Goal: Task Accomplishment & Management: Manage account settings

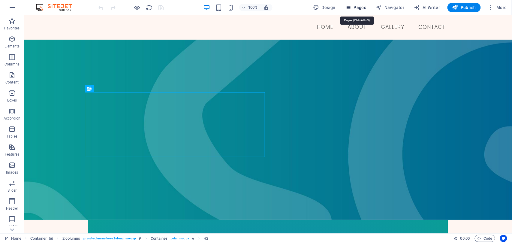
click at [357, 9] on span "Pages" at bounding box center [355, 8] width 21 height 6
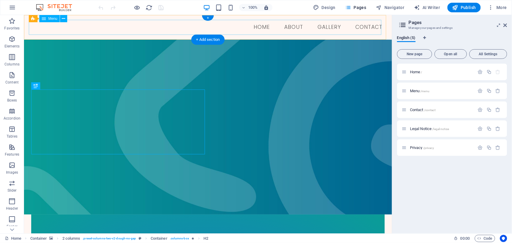
click at [329, 25] on nav "Home About GALLERY Contact" at bounding box center [208, 27] width 358 height 15
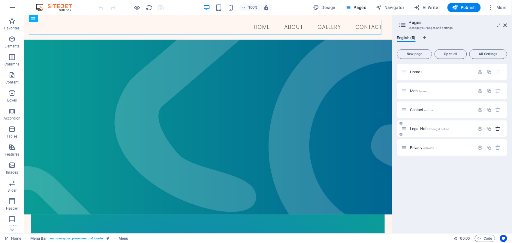
click at [498, 128] on icon "button" at bounding box center [497, 128] width 5 height 5
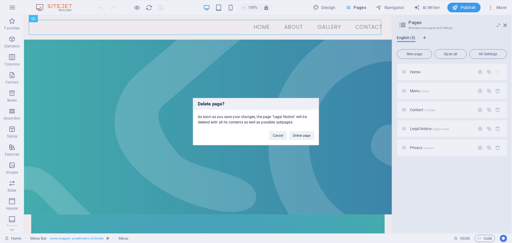
drag, startPoint x: 305, startPoint y: 134, endPoint x: 429, endPoint y: 141, distance: 124.1
click at [305, 134] on button "Delete page" at bounding box center [301, 135] width 25 height 9
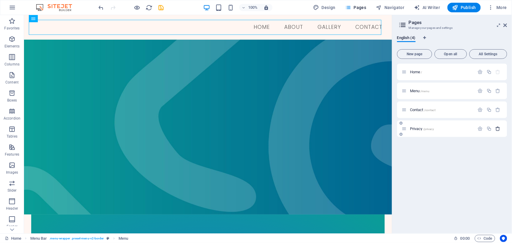
click at [499, 128] on icon "button" at bounding box center [497, 128] width 5 height 5
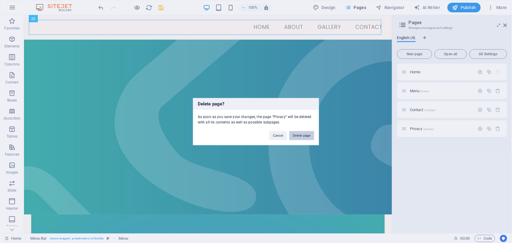
click at [301, 134] on button "Delete page" at bounding box center [301, 135] width 25 height 9
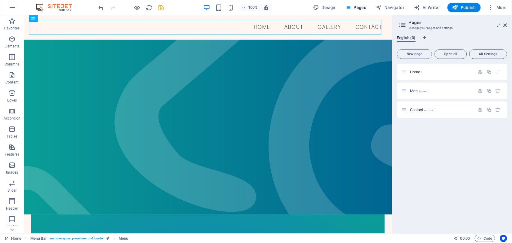
click at [461, 134] on div "Home / Menu /menu Contact /contact" at bounding box center [452, 146] width 110 height 165
click at [497, 91] on icon "button" at bounding box center [497, 90] width 5 height 5
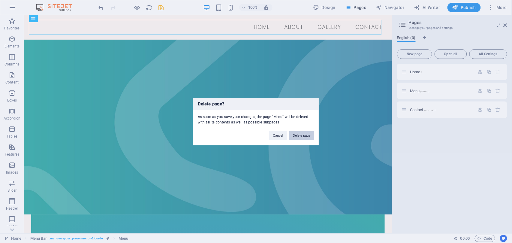
click at [309, 134] on button "Delete page" at bounding box center [301, 135] width 25 height 9
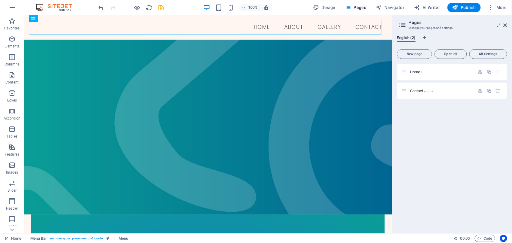
click at [456, 117] on div "Home / Contact /contact" at bounding box center [452, 146] width 110 height 165
click at [477, 114] on div "Home / Contact /contact" at bounding box center [452, 146] width 110 height 165
click at [425, 54] on span "New page" at bounding box center [415, 54] width 30 height 4
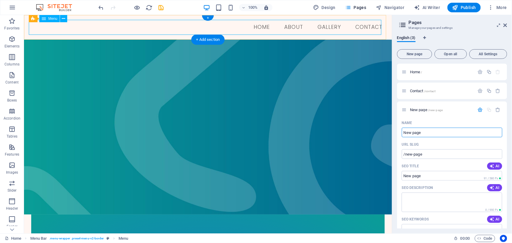
click at [326, 26] on nav "Home About GALLERY Contact" at bounding box center [208, 27] width 358 height 15
click at [426, 136] on input "New page" at bounding box center [452, 133] width 101 height 10
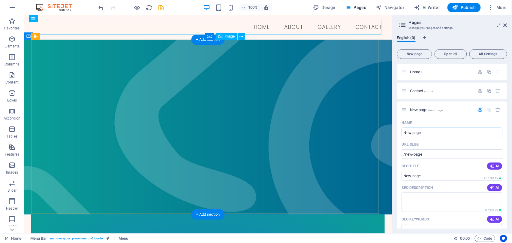
drag, startPoint x: 449, startPoint y: 147, endPoint x: 366, endPoint y: 128, distance: 85.5
type input "galle"
type input "/ga"
type input "gallery"
type input "/gallery"
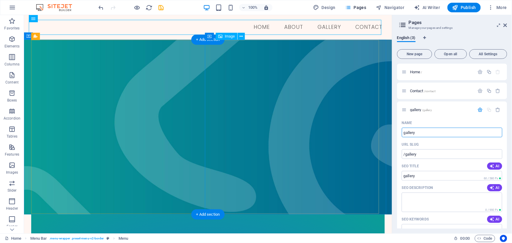
drag, startPoint x: 451, startPoint y: 147, endPoint x: 345, endPoint y: 126, distance: 108.1
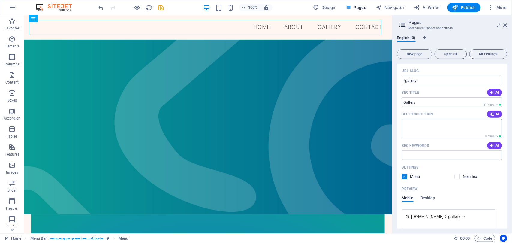
scroll to position [80, 0]
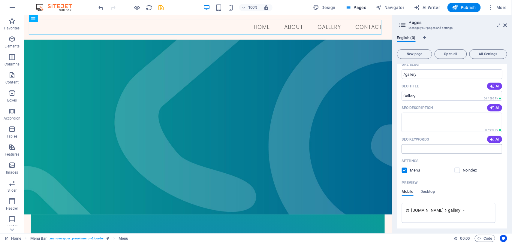
type input "Gallery"
click at [427, 148] on input "SEO Keywords" at bounding box center [452, 149] width 101 height 10
type input "gallery"
click at [452, 184] on div "Preview" at bounding box center [452, 183] width 101 height 10
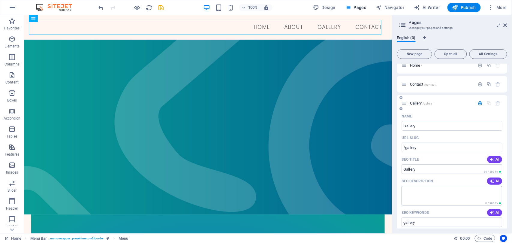
scroll to position [0, 0]
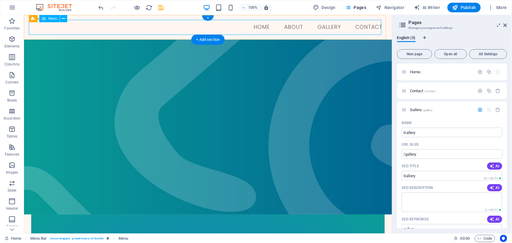
click at [323, 27] on nav "Home About GALLERY Contact" at bounding box center [208, 27] width 358 height 15
click at [323, 24] on nav "Home About GALLERY Contact" at bounding box center [208, 27] width 358 height 15
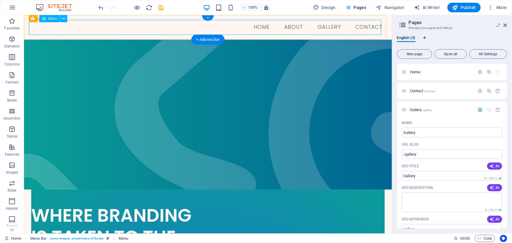
select select
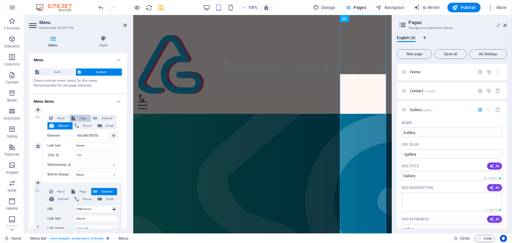
click at [83, 116] on span "Page" at bounding box center [83, 118] width 12 height 7
select select
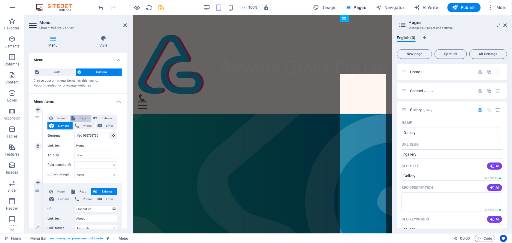
select select
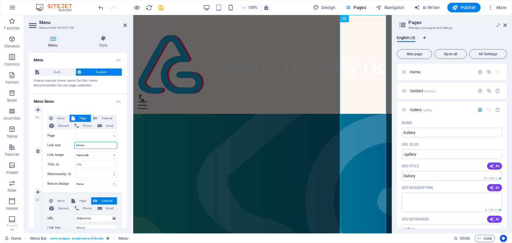
drag, startPoint x: 111, startPoint y: 145, endPoint x: 74, endPoint y: 143, distance: 36.6
click at [75, 144] on input "Home" at bounding box center [95, 145] width 43 height 7
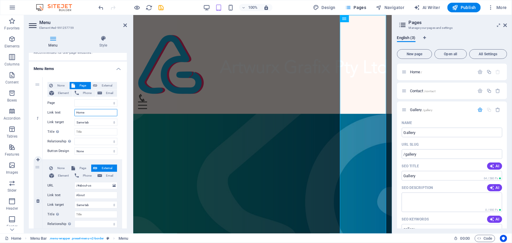
scroll to position [120, 0]
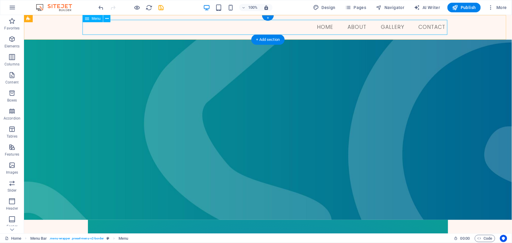
click at [389, 26] on nav "Home About GALLERY Contact" at bounding box center [267, 27] width 365 height 15
select select
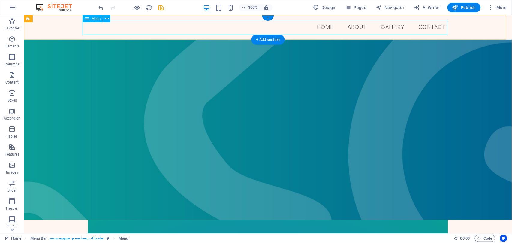
select select
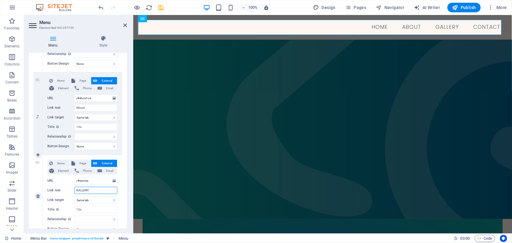
click at [93, 189] on input "GALLERY" at bounding box center [95, 190] width 43 height 7
drag, startPoint x: 103, startPoint y: 190, endPoint x: 70, endPoint y: 190, distance: 33.6
click at [70, 190] on div "Link text GALLERY" at bounding box center [82, 190] width 70 height 7
click at [103, 190] on input "GALLERY" at bounding box center [95, 190] width 43 height 7
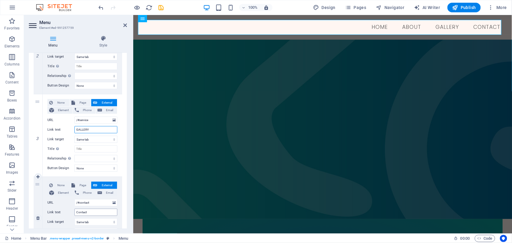
scroll to position [200, 0]
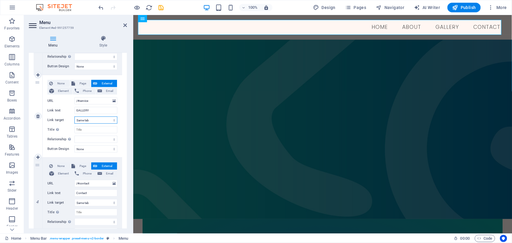
click at [97, 120] on select "New tab Same tab Overlay" at bounding box center [95, 119] width 43 height 7
click at [101, 140] on select "alternate author bookmark external help license next nofollow noreferrer noopen…" at bounding box center [95, 139] width 43 height 7
click at [104, 148] on select "None Default Primary Secondary" at bounding box center [95, 148] width 43 height 7
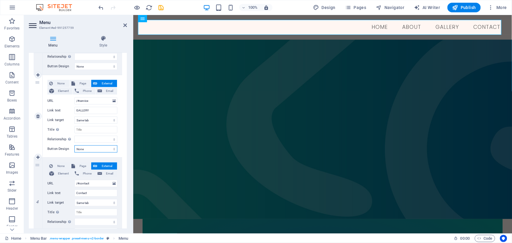
click at [104, 148] on select "None Default Primary Secondary" at bounding box center [95, 148] width 43 height 7
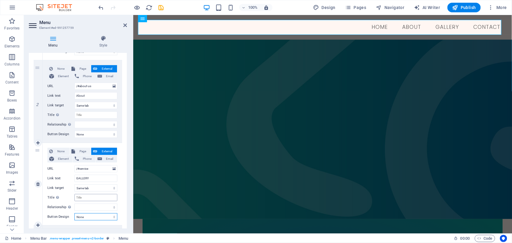
scroll to position [120, 0]
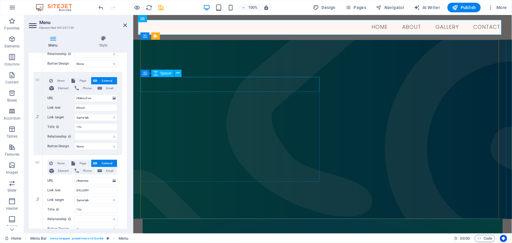
click at [188, 218] on div at bounding box center [232, 225] width 180 height 15
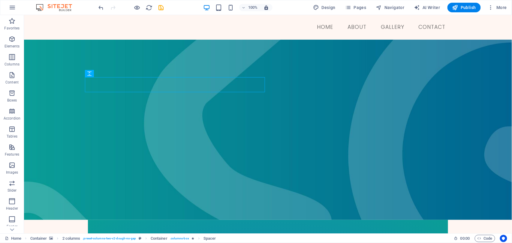
click at [462, 12] on div "100% Design Pages Navigator AI Writer Publish More" at bounding box center [255, 7] width 511 height 14
drag, startPoint x: 162, startPoint y: 6, endPoint x: 168, endPoint y: 10, distance: 7.2
click at [162, 7] on icon "save" at bounding box center [161, 7] width 7 height 7
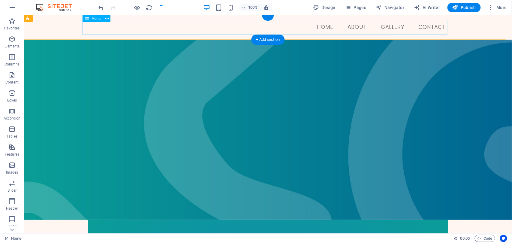
click at [388, 24] on nav "Home About GALLERY Contact" at bounding box center [267, 27] width 365 height 15
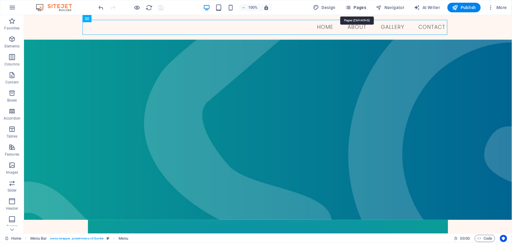
click at [363, 8] on span "Pages" at bounding box center [355, 8] width 21 height 6
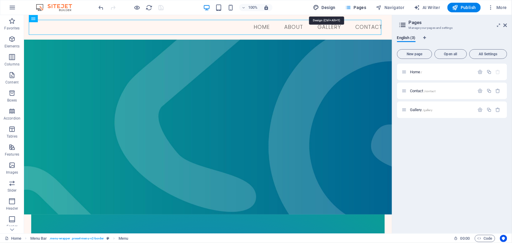
click at [326, 9] on span "Design" at bounding box center [324, 8] width 23 height 6
select select "px"
select select "300"
select select "px"
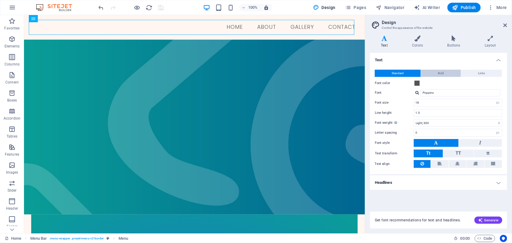
click at [444, 75] on span "Bold" at bounding box center [441, 73] width 6 height 7
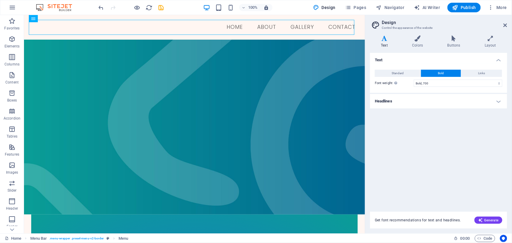
click at [436, 75] on button "Bold" at bounding box center [441, 73] width 40 height 7
click at [408, 74] on button "Standard" at bounding box center [398, 73] width 46 height 7
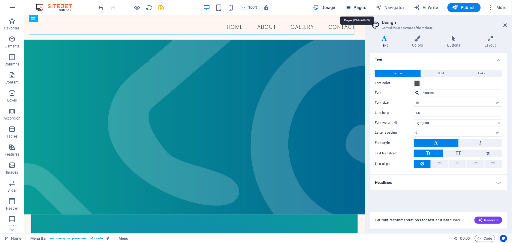
click at [359, 5] on span "Pages" at bounding box center [355, 8] width 21 height 6
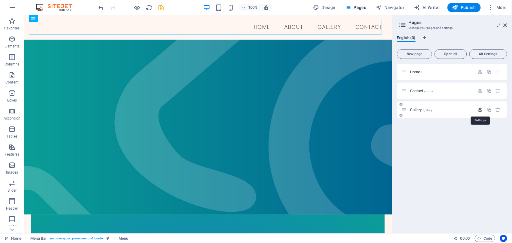
click at [479, 109] on icon "button" at bounding box center [480, 109] width 5 height 5
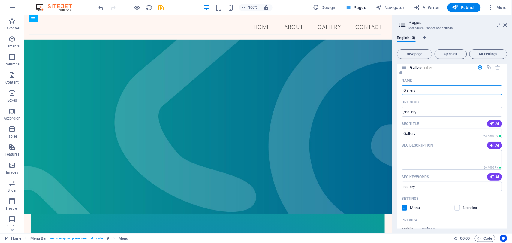
scroll to position [35, 0]
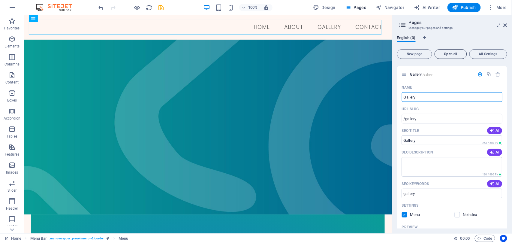
click at [449, 52] on span "Open all" at bounding box center [450, 54] width 27 height 4
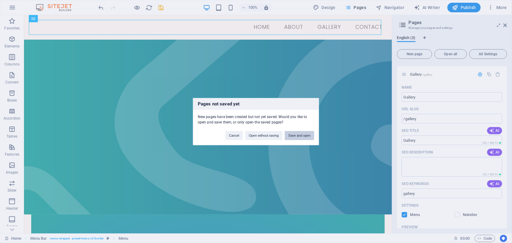
click at [291, 134] on button "Save and open" at bounding box center [299, 135] width 29 height 9
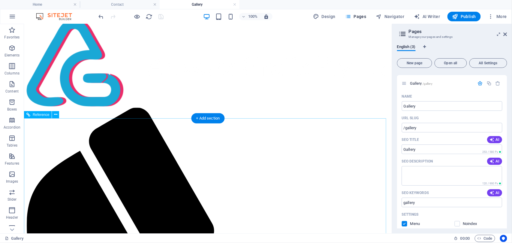
scroll to position [0, 0]
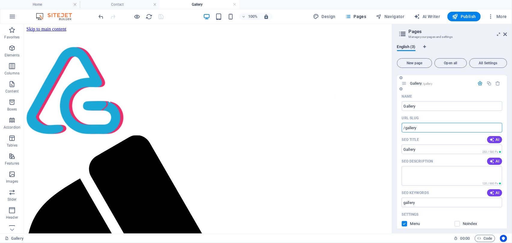
click at [420, 128] on input "/gallery" at bounding box center [452, 128] width 101 height 10
click at [12, 174] on icon "button" at bounding box center [11, 173] width 7 height 7
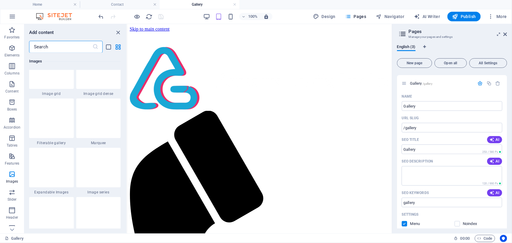
scroll to position [3163, 0]
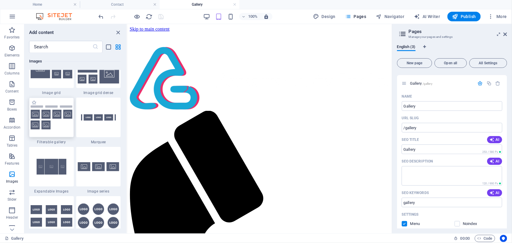
click at [49, 113] on img at bounding box center [52, 117] width 42 height 24
click at [50, 113] on img at bounding box center [52, 117] width 42 height 24
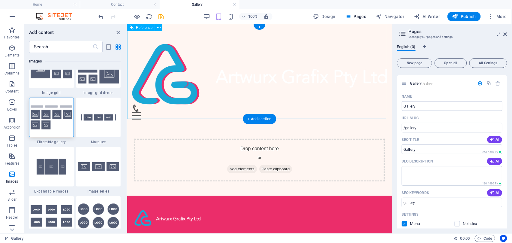
click at [228, 79] on figure at bounding box center [259, 74] width 255 height 61
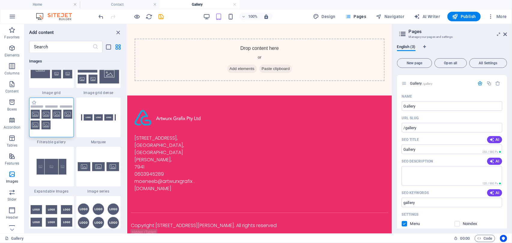
click at [58, 117] on img at bounding box center [52, 117] width 42 height 24
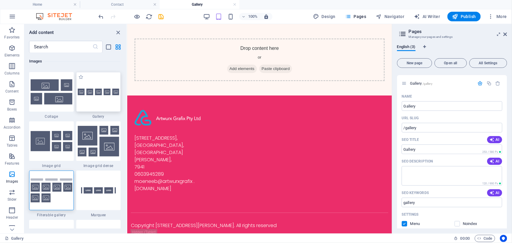
scroll to position [3083, 0]
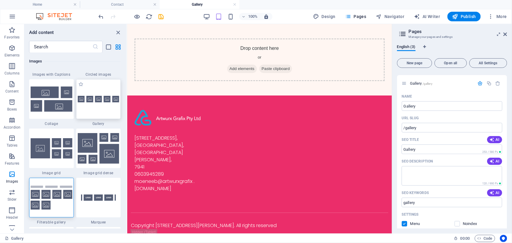
click at [97, 99] on img at bounding box center [99, 99] width 42 height 7
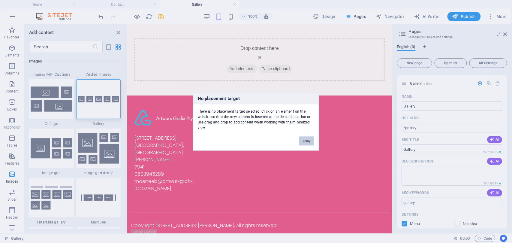
drag, startPoint x: 307, startPoint y: 140, endPoint x: 179, endPoint y: 116, distance: 130.7
click at [307, 140] on button "Okay" at bounding box center [306, 140] width 15 height 9
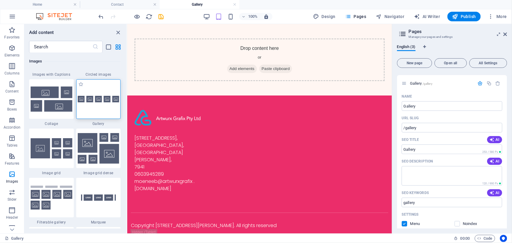
click at [97, 101] on img at bounding box center [99, 99] width 42 height 7
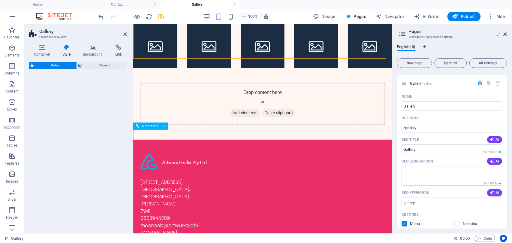
select select "rem"
select select "preset-gallery-v3-default"
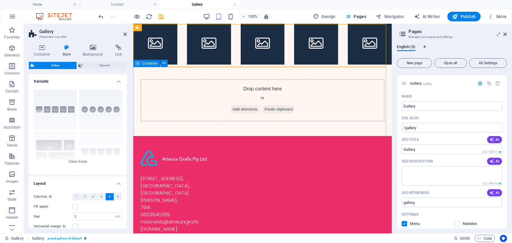
scroll to position [0, 0]
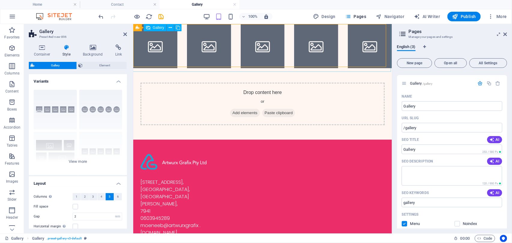
click at [260, 43] on li at bounding box center [262, 46] width 44 height 44
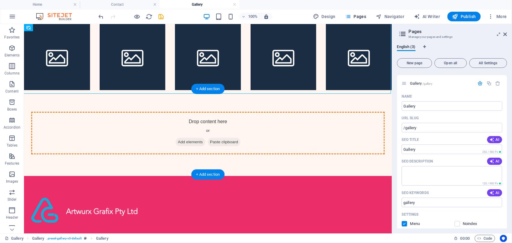
drag, startPoint x: 151, startPoint y: 47, endPoint x: 260, endPoint y: 123, distance: 133.2
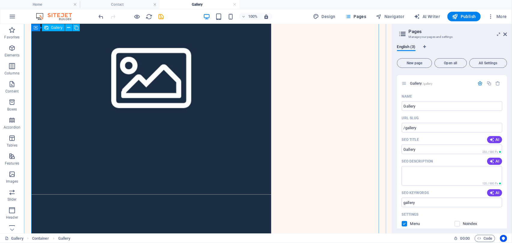
scroll to position [80, 0]
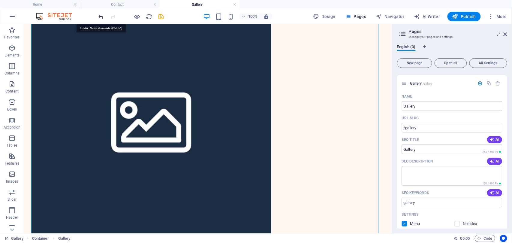
drag, startPoint x: 99, startPoint y: 16, endPoint x: 151, endPoint y: 33, distance: 55.1
click at [99, 16] on icon "undo" at bounding box center [101, 16] width 7 height 7
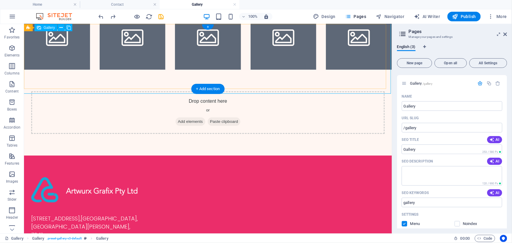
scroll to position [0, 0]
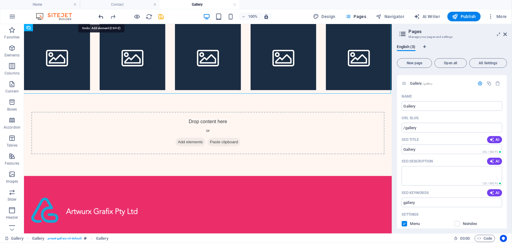
drag, startPoint x: 100, startPoint y: 14, endPoint x: 103, endPoint y: 9, distance: 6.5
click at [100, 14] on icon "undo" at bounding box center [101, 16] width 7 height 7
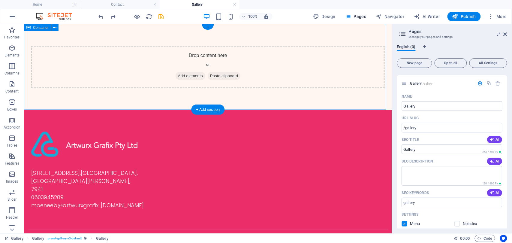
click at [107, 72] on div "Drop content here or Add elements Paste clipboard" at bounding box center [208, 66] width 354 height 43
click at [94, 45] on div "Drop content here or Add elements Paste clipboard" at bounding box center [208, 66] width 354 height 43
click at [14, 173] on icon "button" at bounding box center [11, 173] width 7 height 7
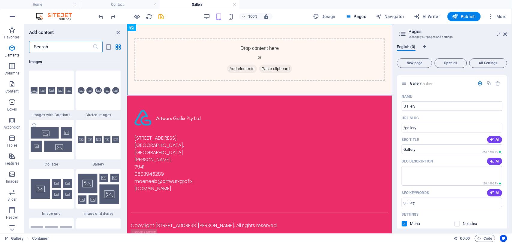
scroll to position [3043, 0]
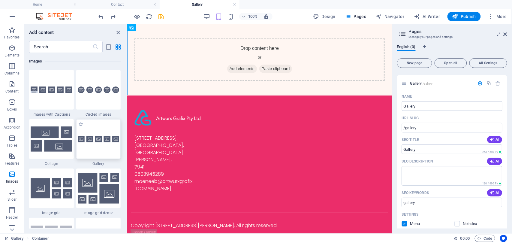
click at [96, 138] on img at bounding box center [99, 139] width 42 height 7
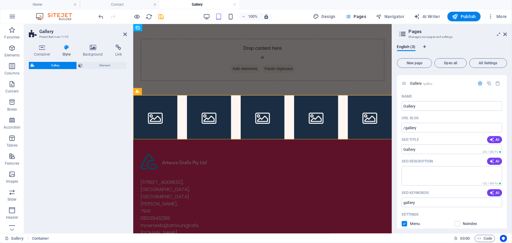
select select "rem"
select select "preset-gallery-v3-default"
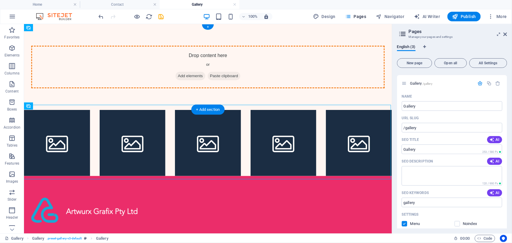
drag, startPoint x: 104, startPoint y: 110, endPoint x: 215, endPoint y: 66, distance: 119.2
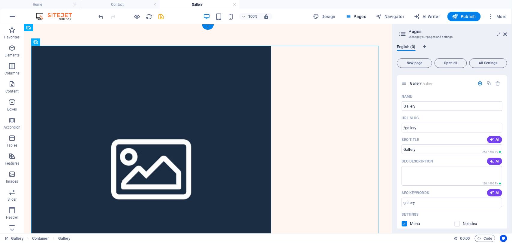
drag, startPoint x: 191, startPoint y: 151, endPoint x: 185, endPoint y: 36, distance: 114.8
click at [100, 14] on icon "undo" at bounding box center [101, 16] width 7 height 7
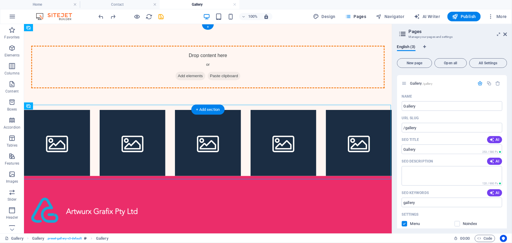
drag, startPoint x: 200, startPoint y: 125, endPoint x: 209, endPoint y: 60, distance: 64.9
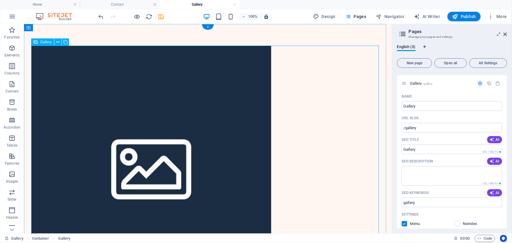
click at [209, 61] on li at bounding box center [151, 165] width 240 height 240
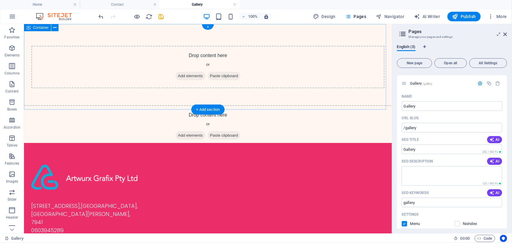
click at [203, 65] on div "Drop content here or Add elements Paste clipboard" at bounding box center [208, 66] width 354 height 43
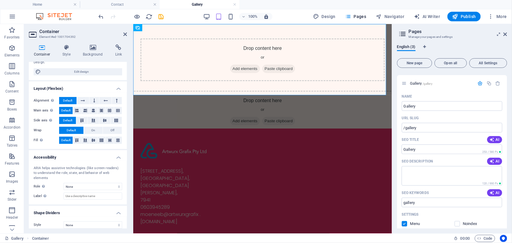
scroll to position [0, 0]
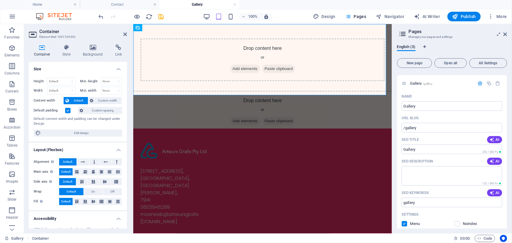
click at [107, 31] on h2 "Container" at bounding box center [83, 31] width 88 height 5
click at [60, 51] on h4 "Style" at bounding box center [68, 50] width 20 height 13
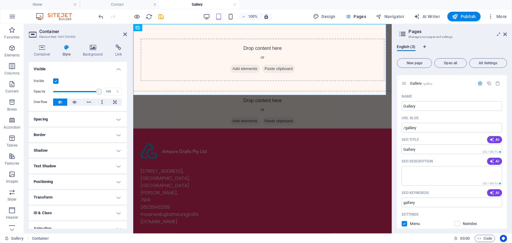
click at [65, 50] on icon at bounding box center [67, 47] width 18 height 6
click at [93, 30] on h2 "Container" at bounding box center [83, 31] width 88 height 5
click at [126, 34] on aside "Container Element #ed-1001704392 Container Style Background Link Size Height De…" at bounding box center [78, 128] width 109 height 209
drag, startPoint x: 125, startPoint y: 34, endPoint x: 119, endPoint y: 21, distance: 14.4
click at [125, 34] on icon at bounding box center [125, 34] width 4 height 5
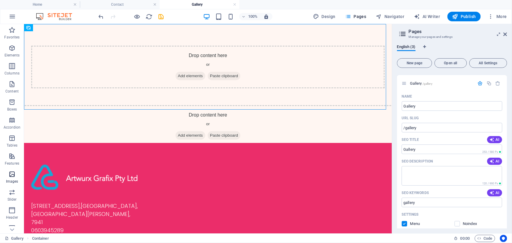
click at [12, 172] on icon "button" at bounding box center [11, 173] width 7 height 7
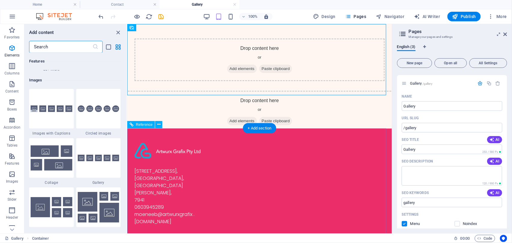
scroll to position [3043, 0]
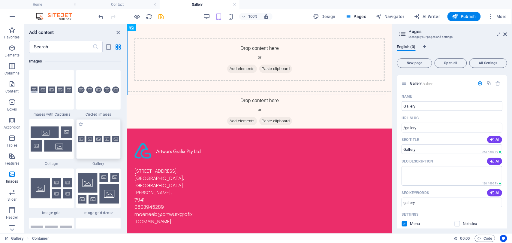
click at [110, 140] on img at bounding box center [99, 139] width 42 height 7
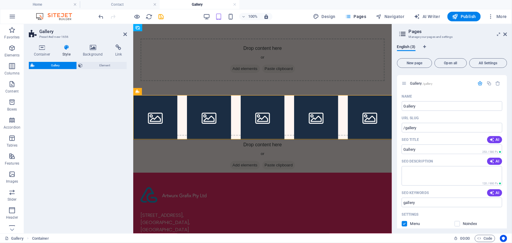
select select "rem"
select select "preset-gallery-v3-default"
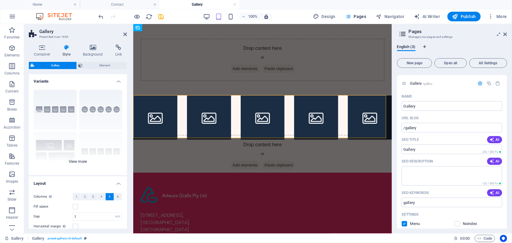
click at [59, 110] on div "Captions Circle Collage Default Grid Grid shifted" at bounding box center [78, 130] width 98 height 90
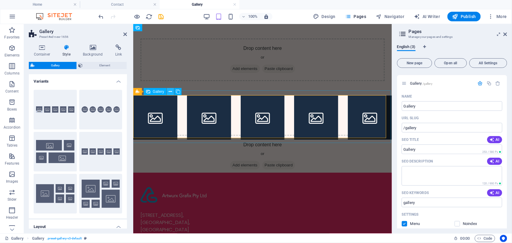
click at [169, 90] on icon at bounding box center [170, 92] width 3 height 6
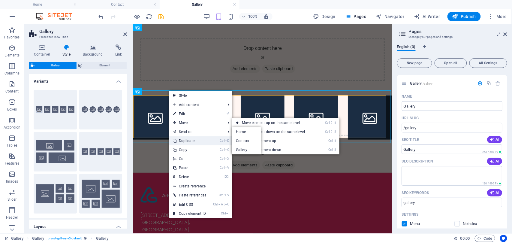
click at [190, 141] on link "Ctrl D Duplicate" at bounding box center [189, 140] width 41 height 9
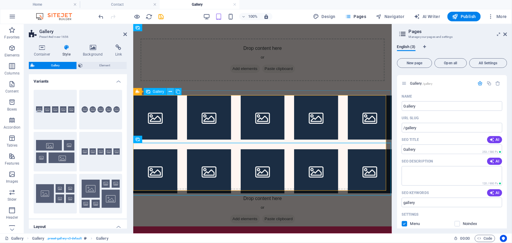
click at [170, 91] on icon at bounding box center [170, 92] width 3 height 6
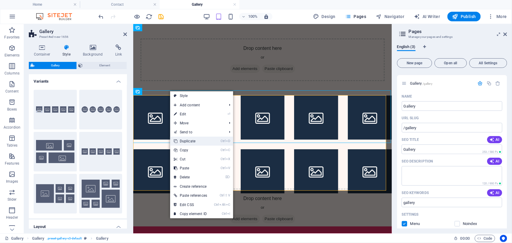
click at [184, 139] on link "Ctrl D Duplicate" at bounding box center [190, 141] width 41 height 9
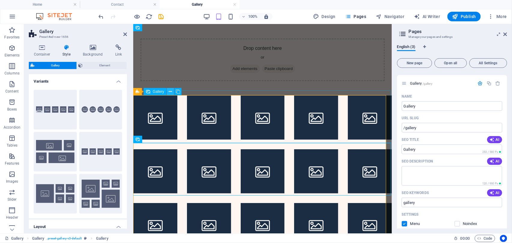
click at [170, 92] on icon at bounding box center [170, 92] width 3 height 6
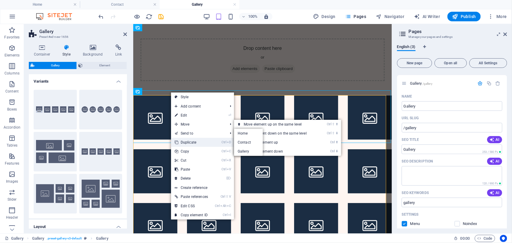
click at [186, 141] on link "Ctrl D Duplicate" at bounding box center [191, 142] width 41 height 9
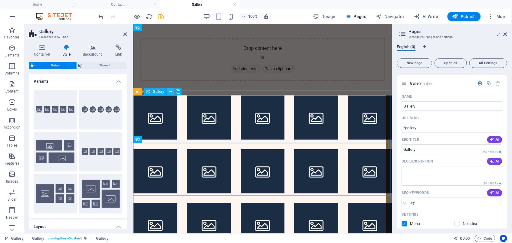
drag, startPoint x: 170, startPoint y: 90, endPoint x: 37, endPoint y: 71, distance: 134.5
click at [170, 90] on icon at bounding box center [170, 92] width 3 height 6
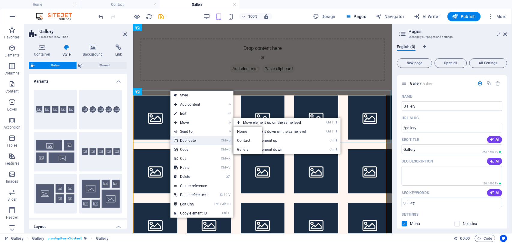
click at [189, 136] on link "Ctrl D Duplicate" at bounding box center [190, 140] width 41 height 9
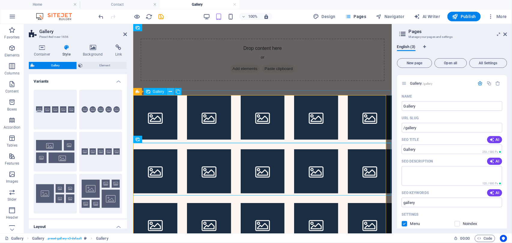
click at [169, 90] on icon at bounding box center [170, 92] width 3 height 6
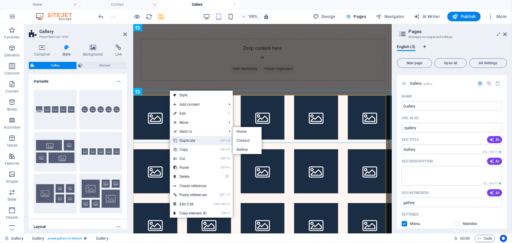
click at [187, 137] on link "Ctrl D Duplicate" at bounding box center [190, 140] width 41 height 9
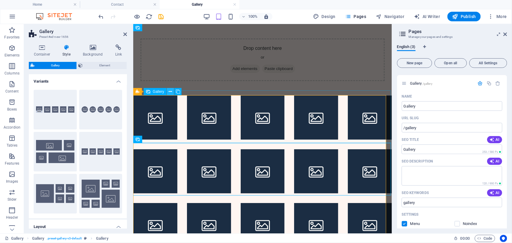
click at [170, 89] on icon at bounding box center [170, 92] width 3 height 6
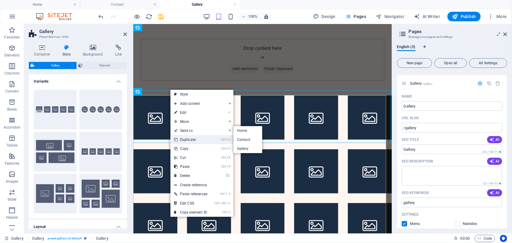
click at [185, 138] on link "Ctrl D Duplicate" at bounding box center [190, 139] width 41 height 9
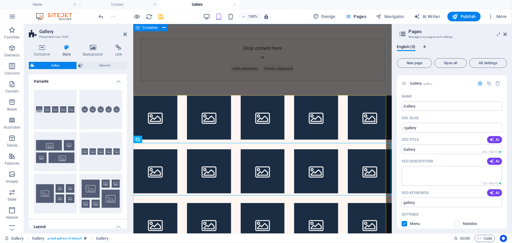
click at [189, 70] on div "Drop content here or Add elements Paste clipboard" at bounding box center [262, 59] width 244 height 43
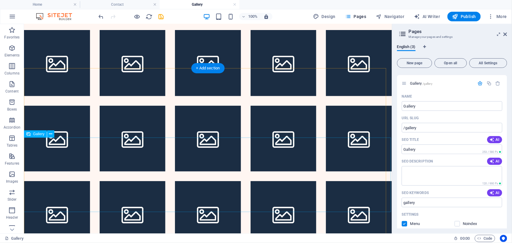
scroll to position [0, 0]
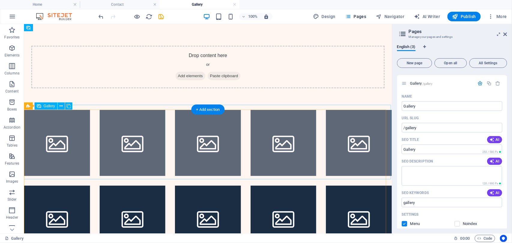
click at [71, 132] on li at bounding box center [57, 143] width 66 height 66
select select "4"
select select "px"
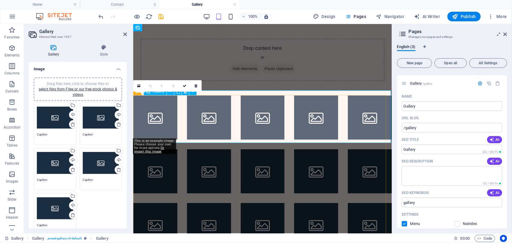
click at [164, 110] on li at bounding box center [155, 117] width 44 height 44
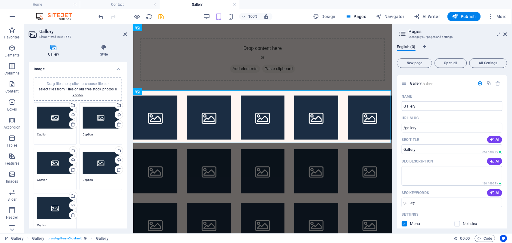
click at [48, 116] on div "Drag files here, click to choose files or select files from Files or our free s…" at bounding box center [55, 118] width 36 height 24
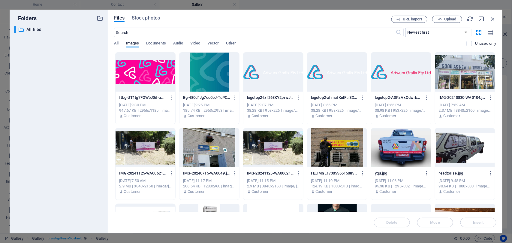
click at [343, 147] on div at bounding box center [337, 147] width 60 height 39
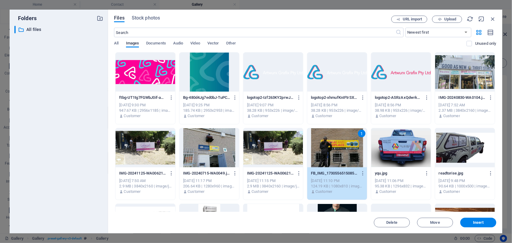
click at [343, 147] on div "1" at bounding box center [337, 147] width 60 height 39
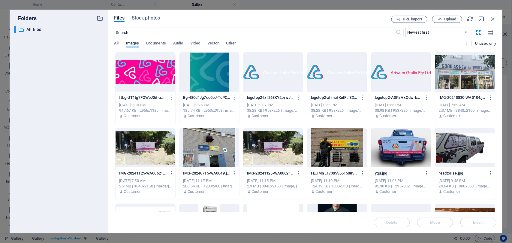
click at [343, 147] on div at bounding box center [337, 147] width 60 height 39
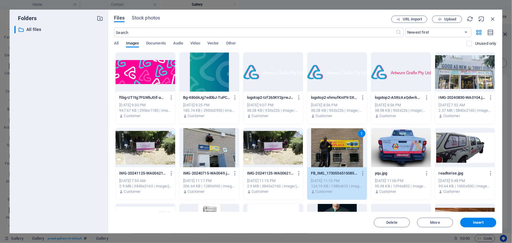
drag, startPoint x: 343, startPoint y: 147, endPoint x: 208, endPoint y: 124, distance: 136.8
click at [343, 147] on div "1" at bounding box center [337, 147] width 60 height 39
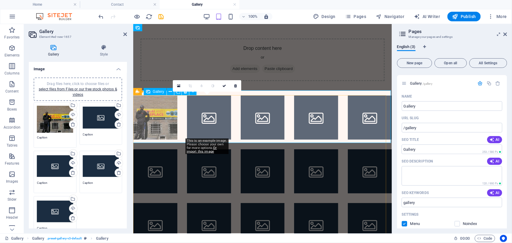
click at [208, 114] on li at bounding box center [209, 117] width 44 height 44
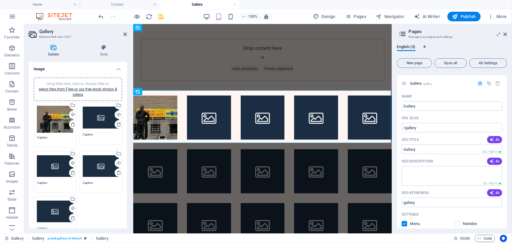
click at [88, 115] on div "Drag files here, click to choose files or select files from Files or our free s…" at bounding box center [101, 118] width 36 height 24
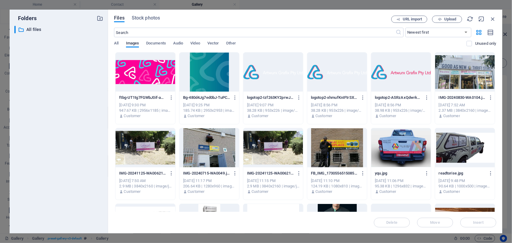
click at [459, 79] on div at bounding box center [465, 72] width 60 height 39
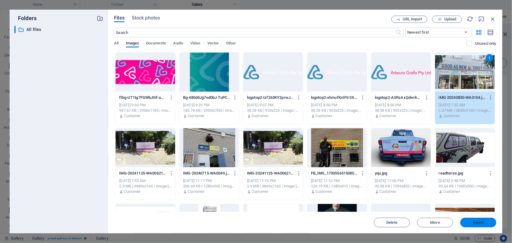
click at [479, 221] on span "Insert" at bounding box center [478, 223] width 11 height 4
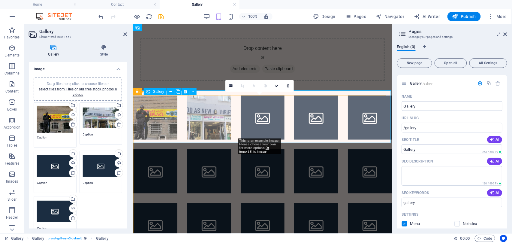
click at [258, 117] on li at bounding box center [262, 117] width 44 height 44
click at [262, 120] on li at bounding box center [262, 117] width 44 height 44
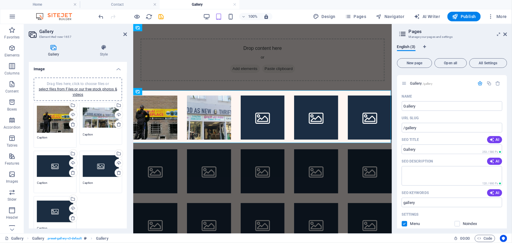
click at [50, 157] on div "Drag files here, click to choose files or select files from Files or our free s…" at bounding box center [55, 166] width 36 height 24
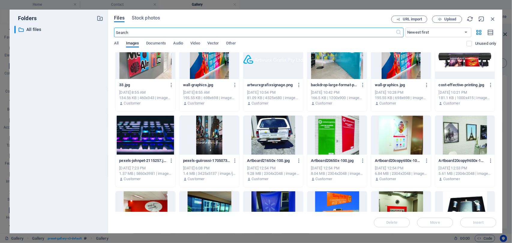
scroll to position [240, 0]
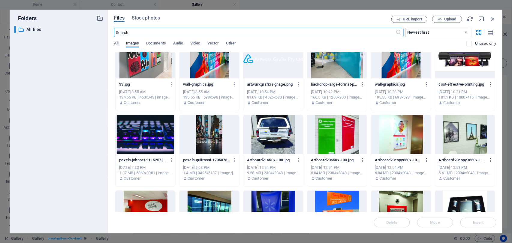
click at [395, 137] on div at bounding box center [401, 134] width 60 height 39
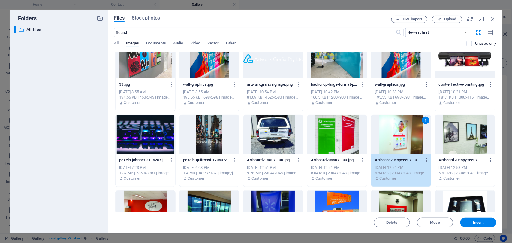
click at [346, 140] on div at bounding box center [337, 134] width 60 height 39
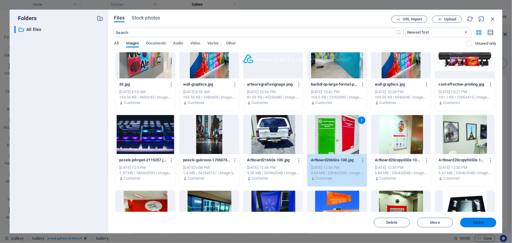
click at [469, 222] on span "Insert" at bounding box center [478, 223] width 31 height 4
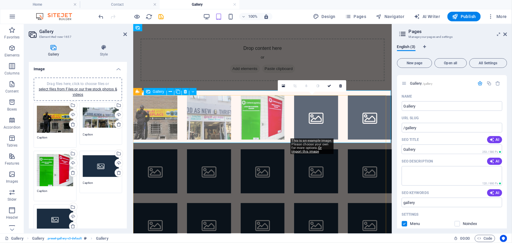
click at [324, 110] on li at bounding box center [316, 117] width 44 height 44
click at [316, 116] on li at bounding box center [316, 117] width 44 height 44
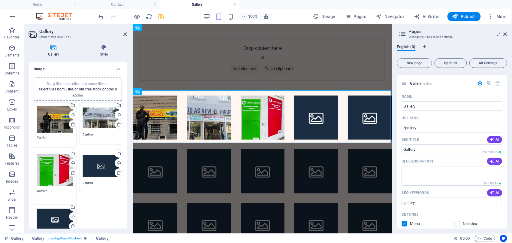
click at [102, 168] on div "Drag files here, click to choose files or select files from Files or our free s…" at bounding box center [101, 166] width 36 height 24
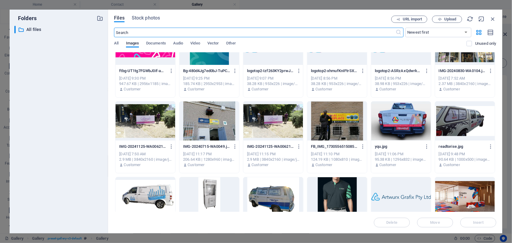
scroll to position [40, 0]
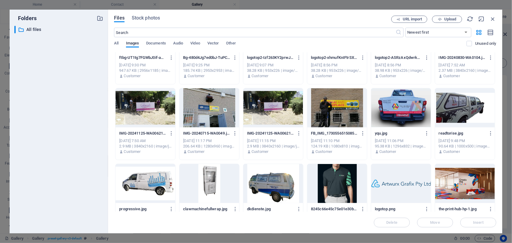
click at [274, 114] on div at bounding box center [273, 107] width 60 height 39
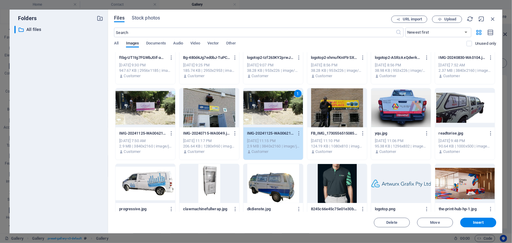
click at [274, 114] on div "1" at bounding box center [273, 107] width 60 height 39
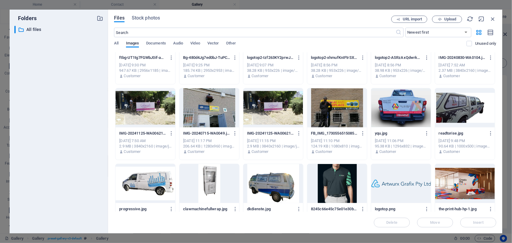
click at [274, 114] on div at bounding box center [273, 107] width 60 height 39
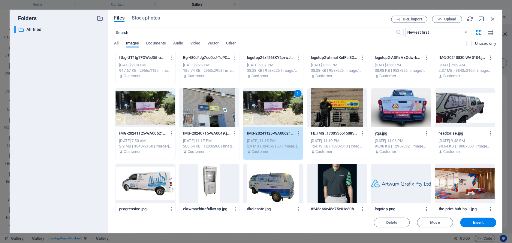
drag, startPoint x: 478, startPoint y: 222, endPoint x: 456, endPoint y: 221, distance: 21.6
click at [478, 222] on span "Insert" at bounding box center [478, 223] width 11 height 4
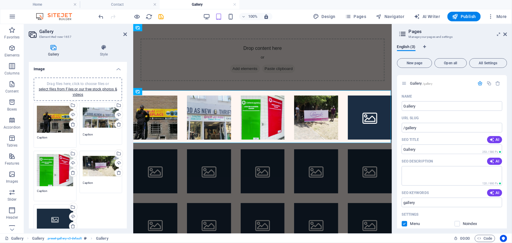
click at [93, 166] on div "Drag files here, click to choose files or select files from Files or our free s…" at bounding box center [101, 166] width 36 height 24
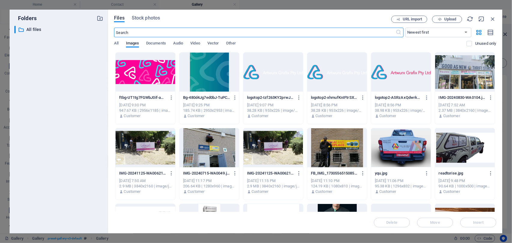
click at [57, 208] on div "​ All files All files" at bounding box center [58, 127] width 89 height 203
drag, startPoint x: 493, startPoint y: 19, endPoint x: 410, endPoint y: 51, distance: 88.9
click at [492, 19] on icon "button" at bounding box center [493, 19] width 7 height 7
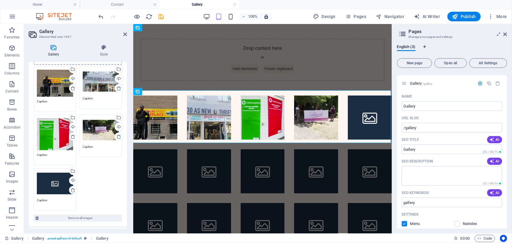
scroll to position [120, 0]
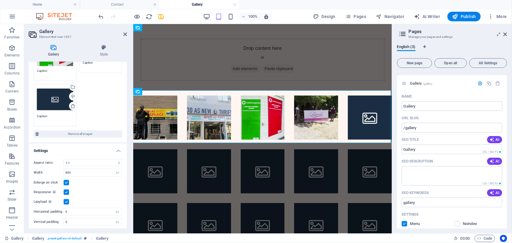
click at [55, 100] on div "Drag files here, click to choose files or select files from Files or our free s…" at bounding box center [55, 99] width 36 height 24
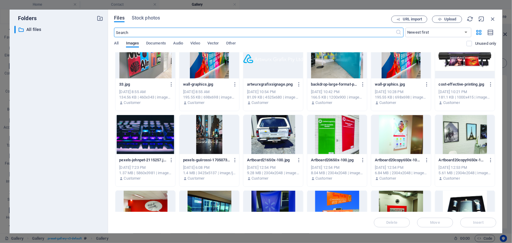
scroll to position [280, 0]
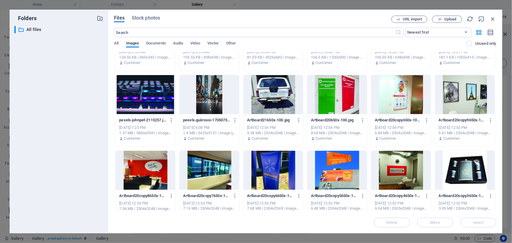
click at [454, 97] on div at bounding box center [465, 94] width 60 height 39
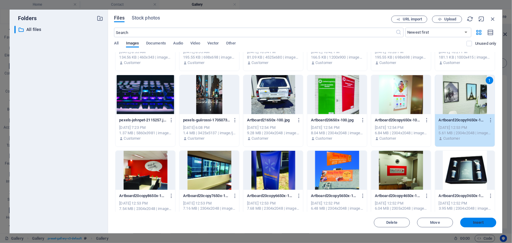
click at [480, 220] on button "Insert" at bounding box center [478, 223] width 36 height 10
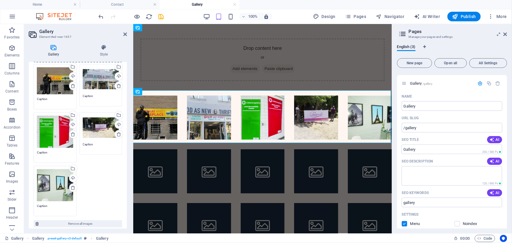
scroll to position [120, 0]
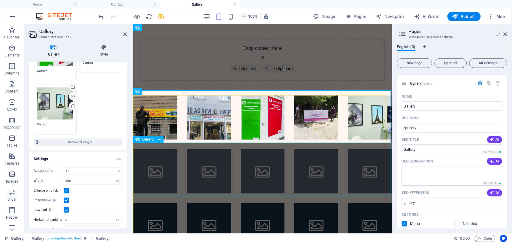
click at [149, 151] on li at bounding box center [155, 171] width 44 height 44
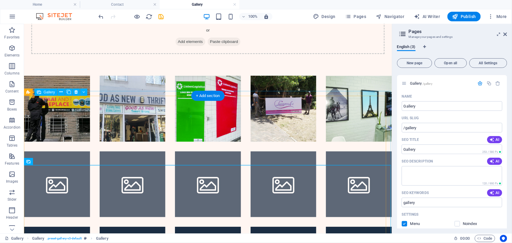
scroll to position [80, 0]
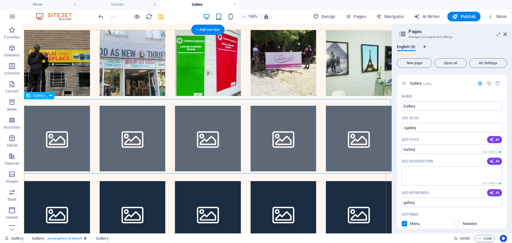
click at [68, 134] on li at bounding box center [57, 138] width 66 height 66
select select "4"
select select "px"
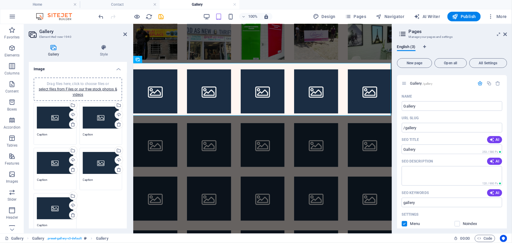
click at [53, 114] on div "Drag files here, click to choose files or select files from Files or our free s…" at bounding box center [55, 118] width 36 height 24
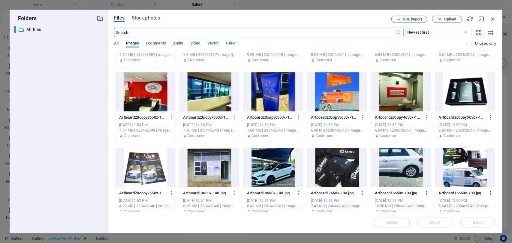
scroll to position [360, 0]
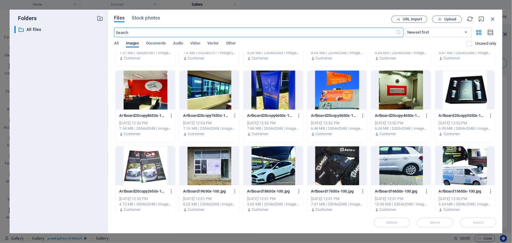
click at [143, 97] on div at bounding box center [146, 90] width 60 height 39
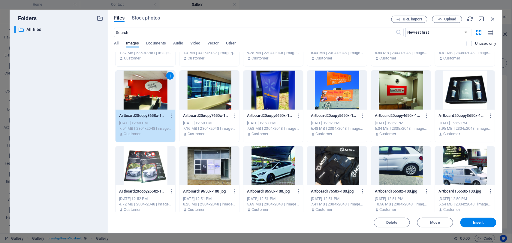
click at [143, 97] on div "1" at bounding box center [146, 90] width 60 height 39
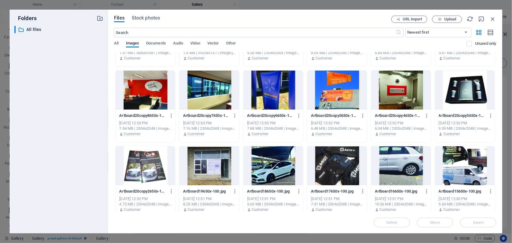
click at [143, 97] on div at bounding box center [146, 90] width 60 height 39
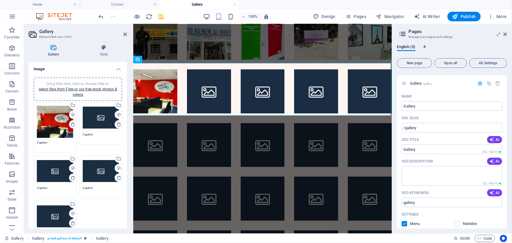
drag, startPoint x: 95, startPoint y: 116, endPoint x: 8, endPoint y: 92, distance: 90.9
click at [95, 116] on div "Drag files here, click to choose files or select files from Files or our free s…" at bounding box center [101, 118] width 36 height 24
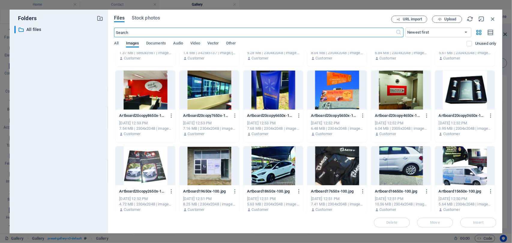
click at [219, 159] on div at bounding box center [209, 165] width 60 height 39
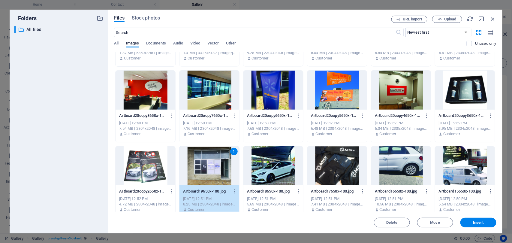
click at [219, 159] on div "1" at bounding box center [209, 165] width 60 height 39
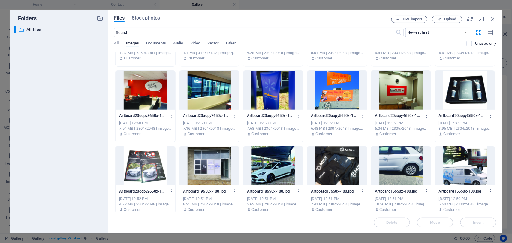
click at [219, 159] on div at bounding box center [209, 165] width 60 height 39
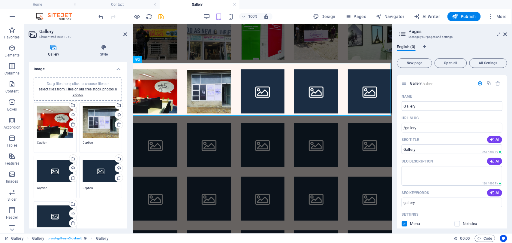
click at [92, 167] on div "Drag files here, click to choose files or select files from Files or our free s…" at bounding box center [101, 171] width 36 height 24
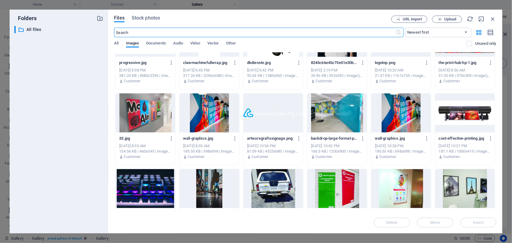
scroll to position [200, 0]
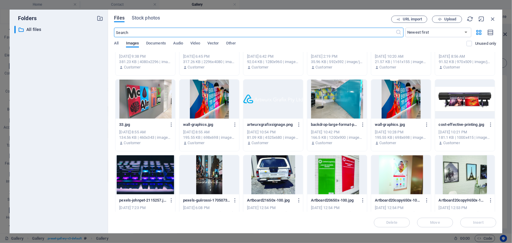
click at [400, 176] on div at bounding box center [401, 174] width 60 height 39
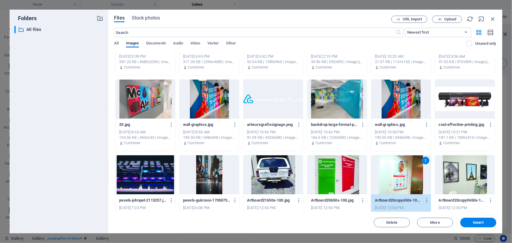
click at [400, 176] on div "1" at bounding box center [401, 174] width 60 height 39
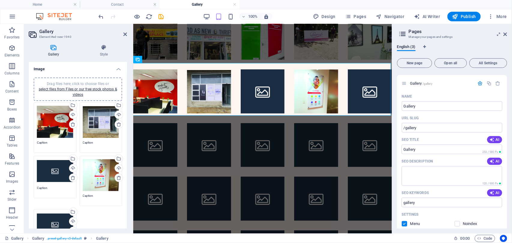
click at [57, 166] on div "Drag files here, click to choose files or select files from Files or our free s…" at bounding box center [55, 171] width 36 height 24
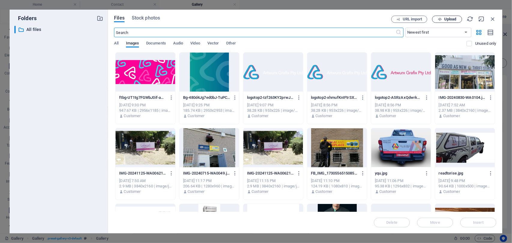
click at [449, 19] on span "Upload" at bounding box center [450, 19] width 12 height 4
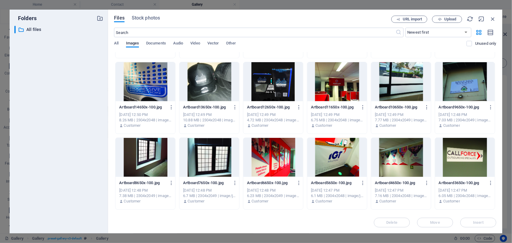
scroll to position [520, 0]
click at [274, 162] on div at bounding box center [273, 156] width 60 height 39
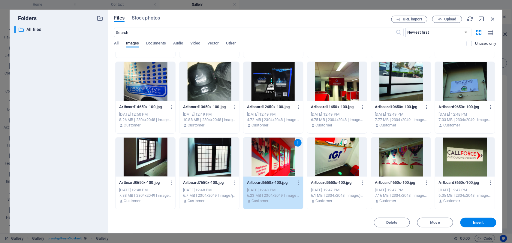
drag, startPoint x: 168, startPoint y: 119, endPoint x: 421, endPoint y: 206, distance: 267.6
click at [472, 221] on span "Insert" at bounding box center [478, 223] width 31 height 4
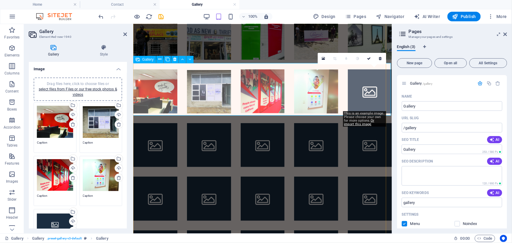
click at [363, 86] on li at bounding box center [370, 91] width 44 height 44
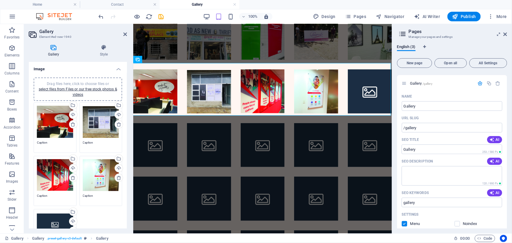
click at [54, 214] on div "Drag files here, click to choose files or select files from Files or our free s…" at bounding box center [55, 224] width 36 height 24
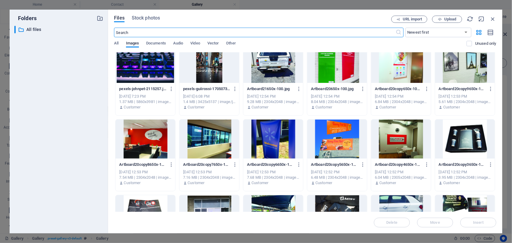
scroll to position [320, 0]
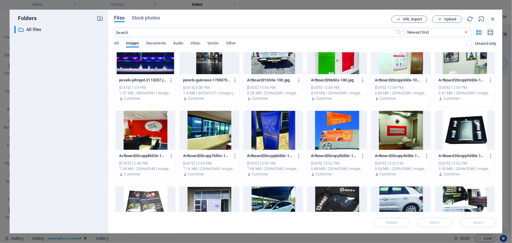
click at [400, 141] on div at bounding box center [401, 130] width 60 height 39
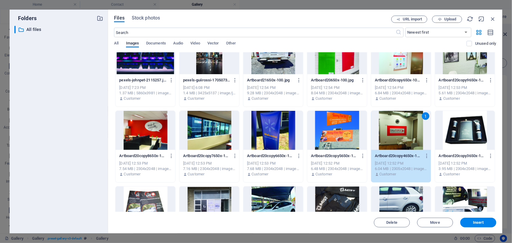
click at [400, 141] on div "1" at bounding box center [401, 130] width 60 height 39
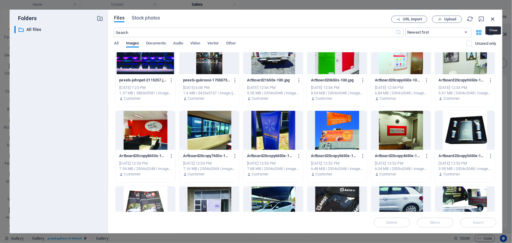
click at [491, 20] on icon "button" at bounding box center [493, 19] width 7 height 7
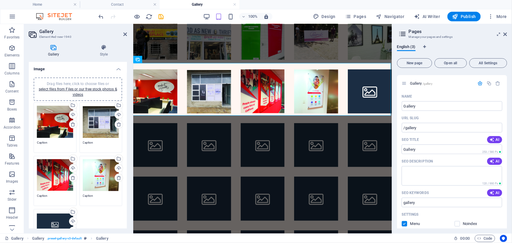
scroll to position [120, 0]
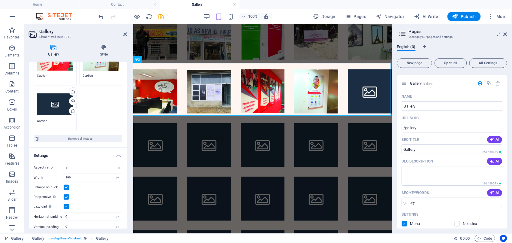
click at [56, 94] on div "Drag files here, click to choose files or select files from Files or our free s…" at bounding box center [55, 104] width 36 height 24
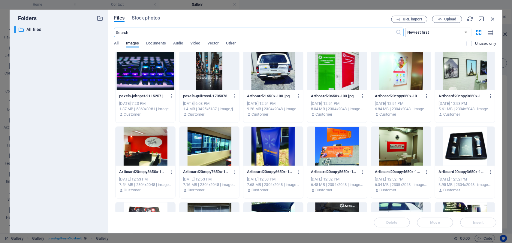
scroll to position [320, 0]
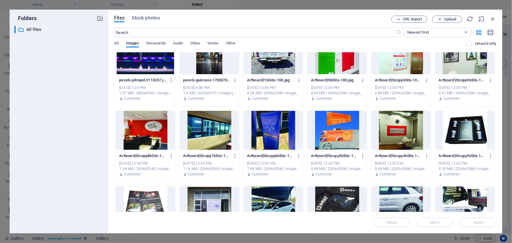
click at [401, 126] on div at bounding box center [401, 130] width 60 height 39
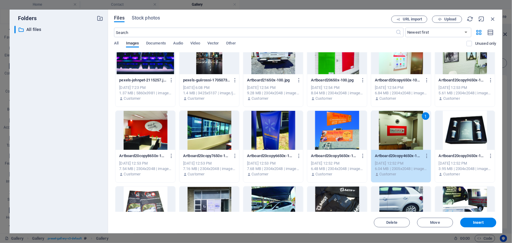
click at [401, 126] on div "1" at bounding box center [401, 130] width 60 height 39
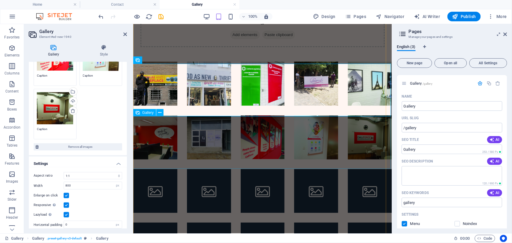
scroll to position [80, 0]
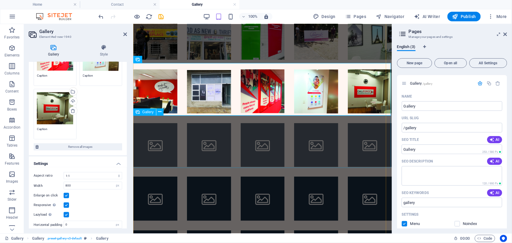
click at [150, 148] on li at bounding box center [155, 145] width 44 height 44
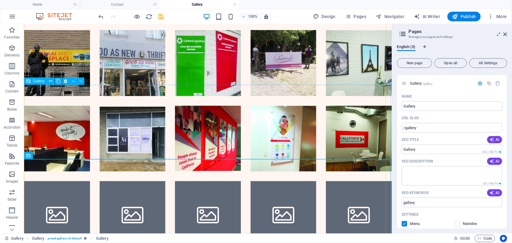
scroll to position [94, 0]
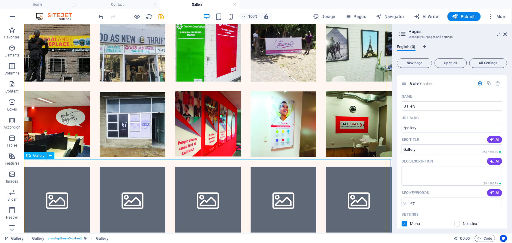
click at [64, 193] on li at bounding box center [57, 199] width 66 height 66
select select "4"
select select "px"
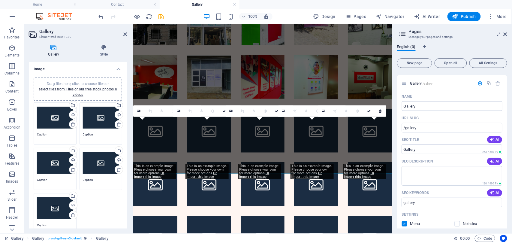
scroll to position [80, 0]
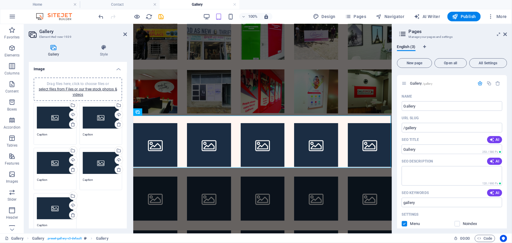
click at [53, 122] on div "Drag files here, click to choose files or select files from Files or our free s…" at bounding box center [55, 118] width 36 height 24
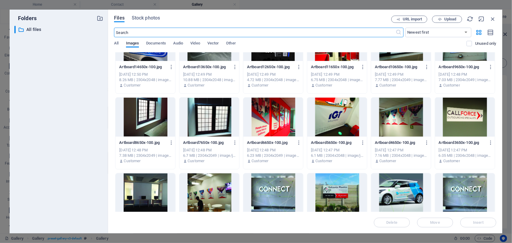
scroll to position [600, 0]
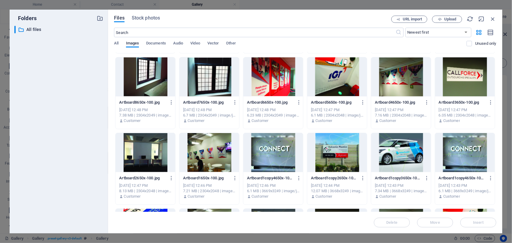
click at [219, 154] on div at bounding box center [209, 152] width 60 height 39
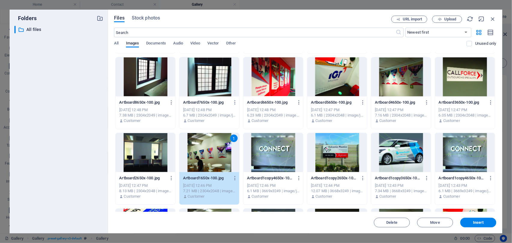
click at [219, 154] on div "1" at bounding box center [209, 152] width 60 height 39
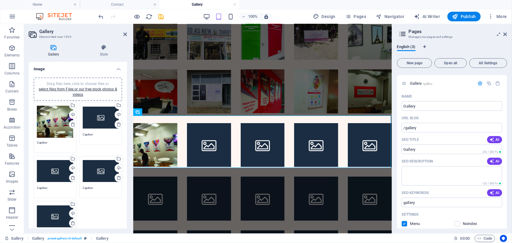
click at [97, 117] on div "Drag files here, click to choose files or select files from Files or our free s…" at bounding box center [101, 118] width 36 height 24
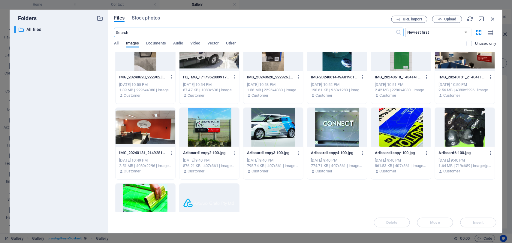
scroll to position [1274, 0]
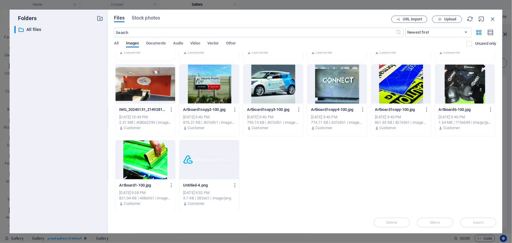
click at [210, 80] on div at bounding box center [209, 84] width 60 height 39
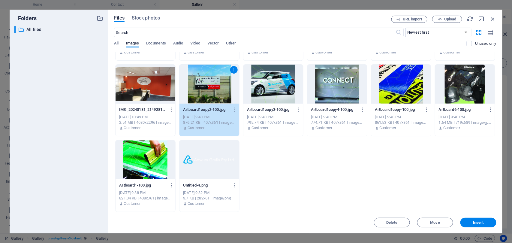
click at [210, 80] on div "1" at bounding box center [209, 84] width 60 height 39
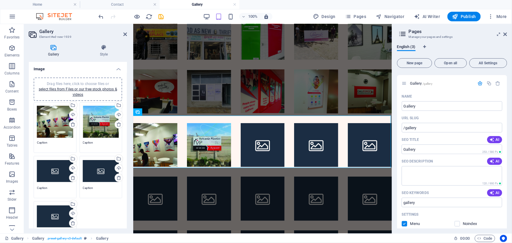
click at [57, 167] on div "Drag files here, click to choose files or select files from Files or our free s…" at bounding box center [55, 171] width 36 height 24
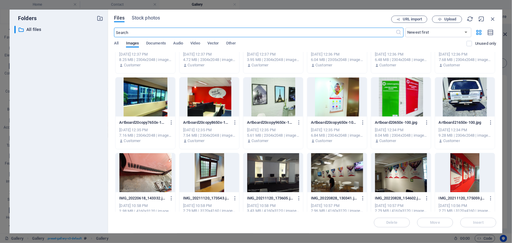
scroll to position [954, 0]
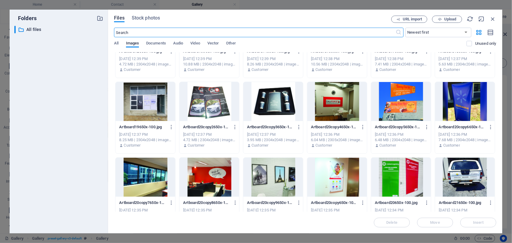
click at [460, 112] on div at bounding box center [465, 101] width 60 height 39
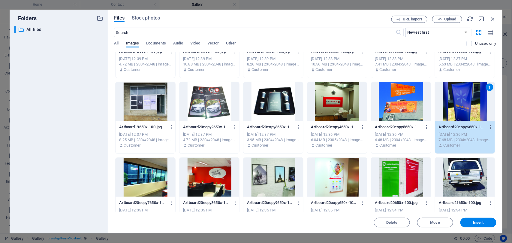
click at [460, 112] on div "1" at bounding box center [465, 101] width 60 height 39
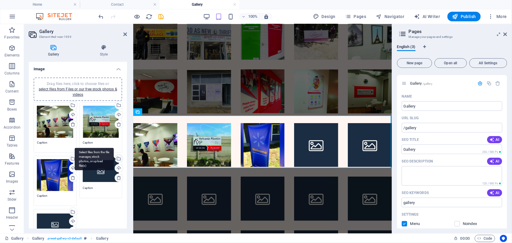
click at [92, 167] on div "Select files from the file manager, stock photos, or upload file(s)" at bounding box center [94, 159] width 39 height 23
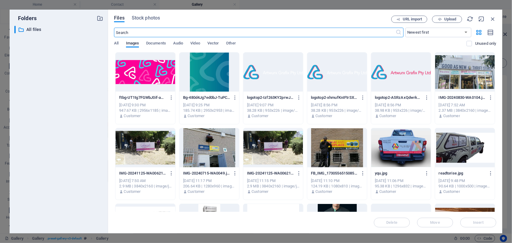
click at [210, 151] on div at bounding box center [209, 147] width 60 height 39
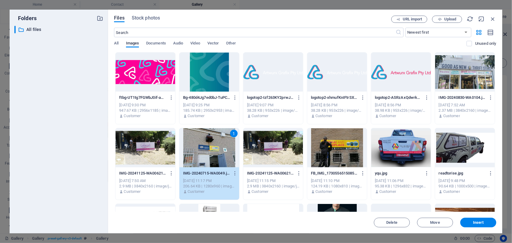
click at [210, 151] on div "1" at bounding box center [209, 147] width 60 height 39
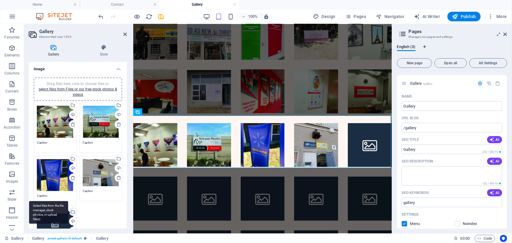
click at [56, 214] on div "Select files from the file manager, stock photos, or upload file(s)" at bounding box center [48, 212] width 39 height 23
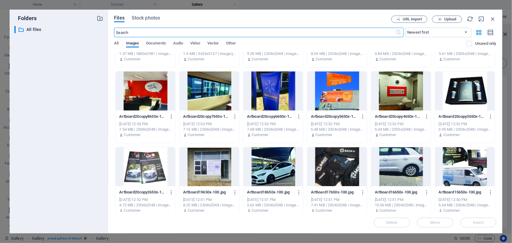
scroll to position [360, 0]
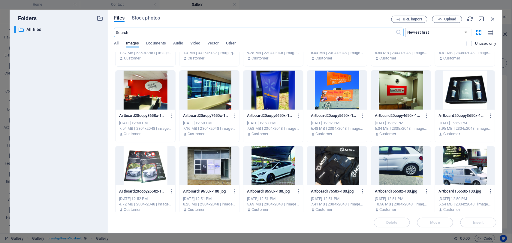
click at [340, 95] on div at bounding box center [337, 90] width 60 height 39
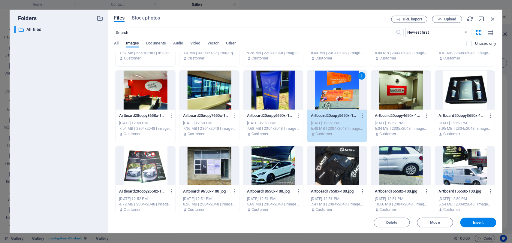
click at [340, 95] on div "1" at bounding box center [337, 90] width 60 height 39
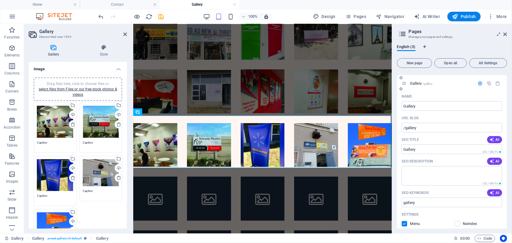
click at [452, 90] on div "Gallery /gallery" at bounding box center [452, 83] width 110 height 17
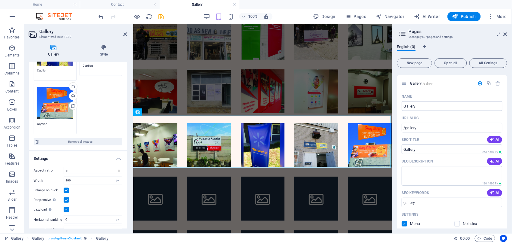
scroll to position [134, 0]
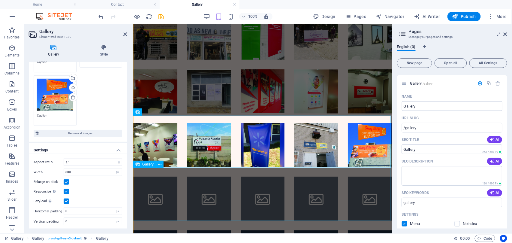
click at [156, 181] on li at bounding box center [155, 198] width 44 height 44
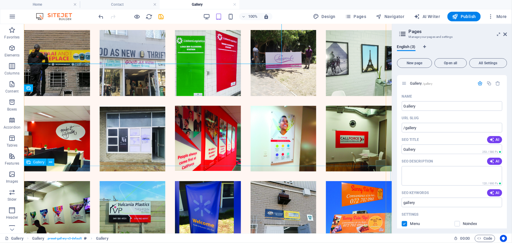
scroll to position [236, 0]
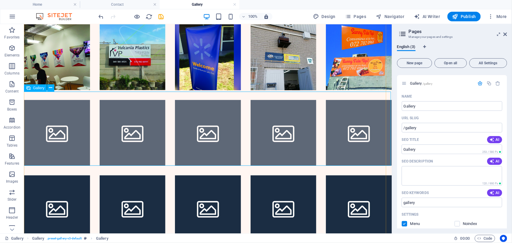
click at [61, 128] on li at bounding box center [57, 133] width 66 height 66
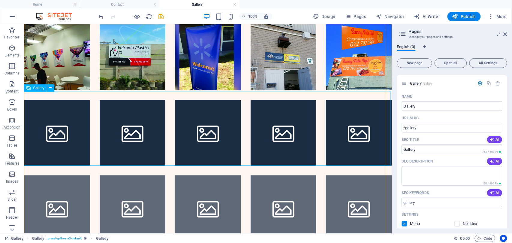
scroll to position [178, 0]
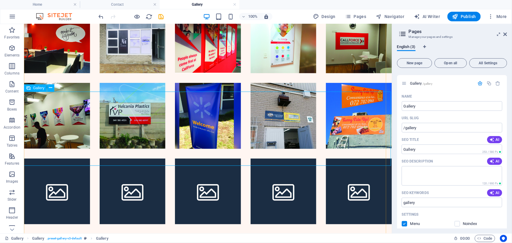
select select "4"
select select "px"
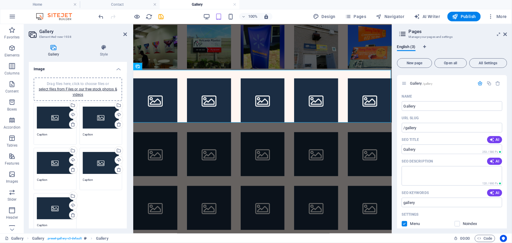
click at [47, 109] on div "Drag files here, click to choose files or select files from Files or our free s…" at bounding box center [55, 118] width 36 height 24
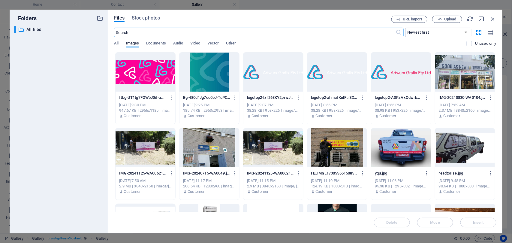
scroll to position [145, 0]
click at [392, 151] on div at bounding box center [401, 147] width 60 height 39
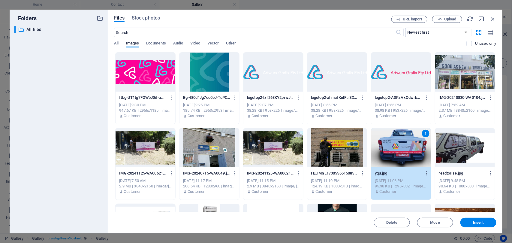
click at [392, 151] on div "1" at bounding box center [401, 147] width 60 height 39
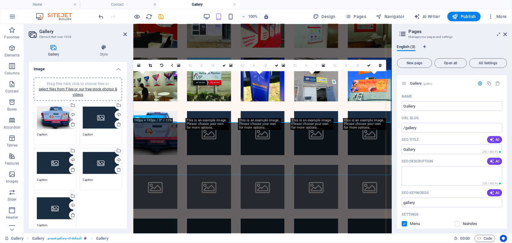
scroll to position [178, 0]
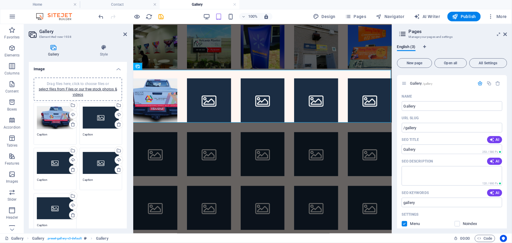
click at [95, 116] on div "Drag files here, click to choose files or select files from Files or our free s…" at bounding box center [101, 118] width 36 height 24
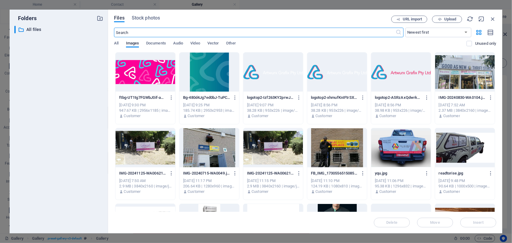
scroll to position [145, 0]
click at [469, 146] on div at bounding box center [465, 147] width 60 height 39
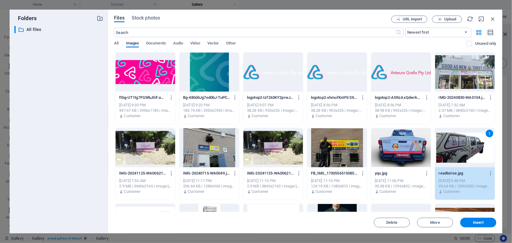
click at [469, 146] on div "1" at bounding box center [465, 147] width 60 height 39
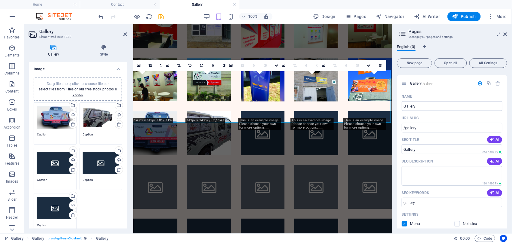
scroll to position [178, 0]
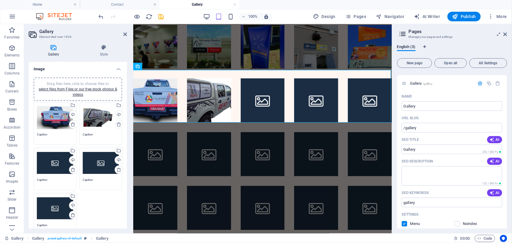
click at [95, 158] on div "Drag files here, click to choose files or select files from Files or our free s…" at bounding box center [101, 163] width 36 height 24
click at [95, 158] on body "[STREET_ADDRESS][PERSON_NAME] Home Contact Gallery Favorites Elements Columns C…" at bounding box center [256, 121] width 512 height 243
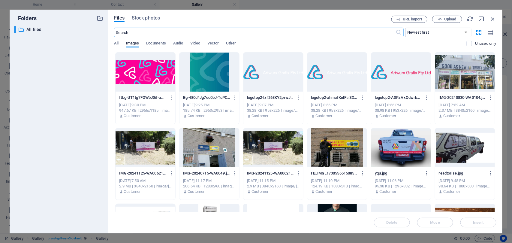
scroll to position [80, 0]
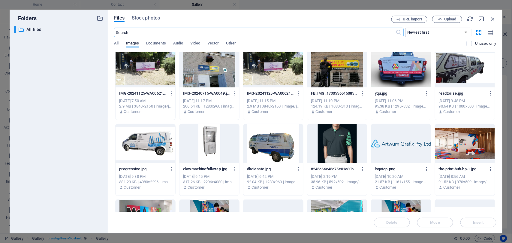
click at [134, 141] on div at bounding box center [146, 143] width 60 height 39
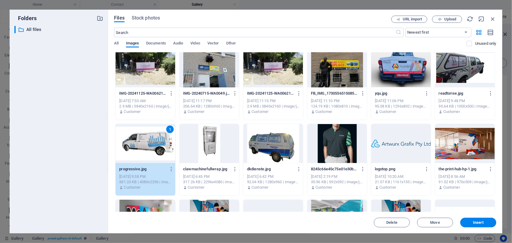
click at [134, 141] on div "1" at bounding box center [146, 143] width 60 height 39
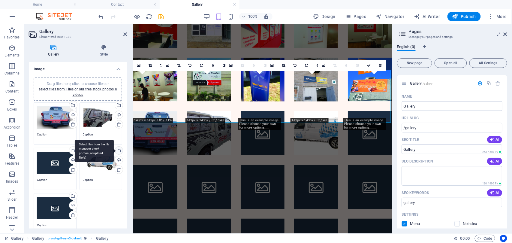
scroll to position [178, 0]
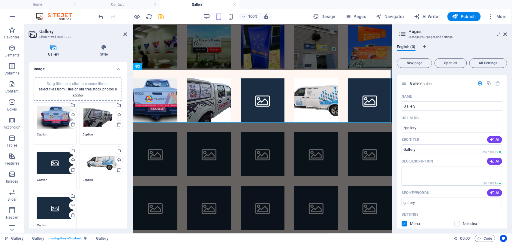
click at [40, 160] on div "Drag files here, click to choose files or select files from Files or our free s…" at bounding box center [55, 163] width 36 height 24
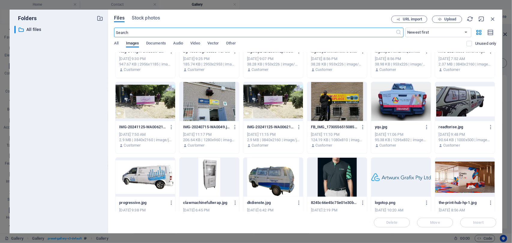
scroll to position [200, 0]
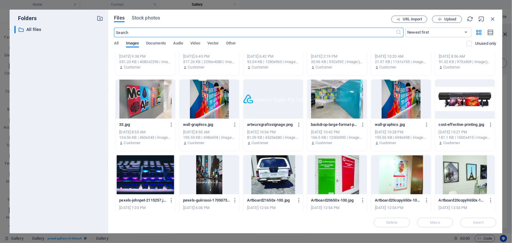
click at [279, 166] on div at bounding box center [273, 174] width 60 height 39
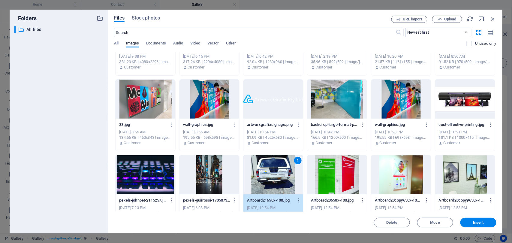
drag, startPoint x: 279, startPoint y: 166, endPoint x: 55, endPoint y: 148, distance: 224.6
click at [279, 166] on div "1" at bounding box center [273, 174] width 60 height 39
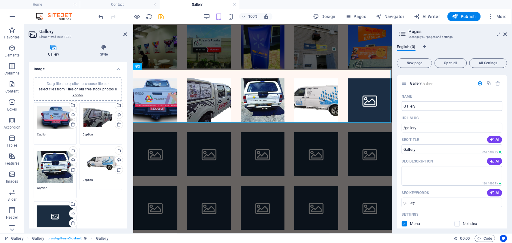
click at [58, 209] on div "Drag files here, click to choose files or select files from Files or our free s…" at bounding box center [55, 216] width 36 height 24
click at [58, 209] on body "[STREET_ADDRESS][PERSON_NAME] Home Contact Gallery Favorites Elements Columns C…" at bounding box center [256, 121] width 512 height 243
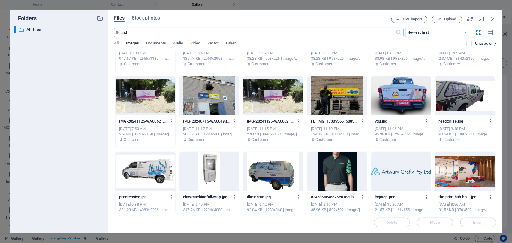
scroll to position [120, 0]
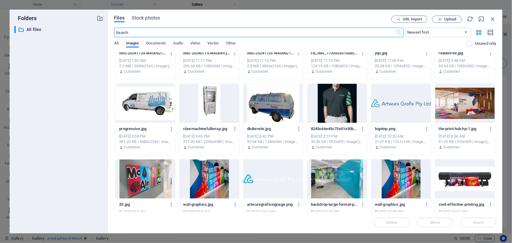
click at [276, 112] on div at bounding box center [273, 103] width 60 height 39
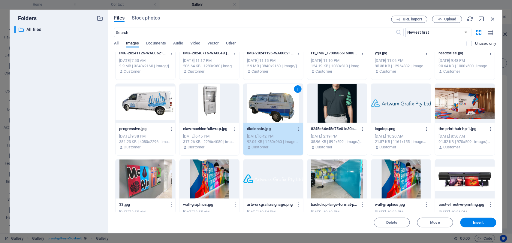
click at [276, 112] on div "1" at bounding box center [273, 103] width 60 height 39
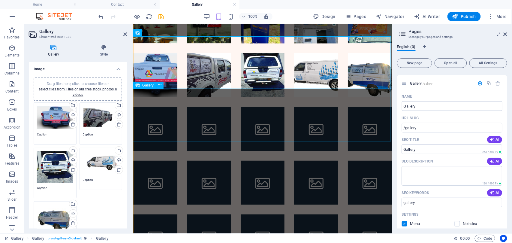
scroll to position [178, 0]
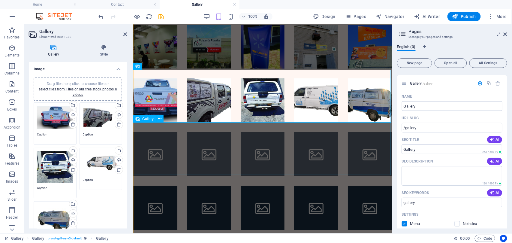
click at [158, 158] on li at bounding box center [155, 154] width 44 height 44
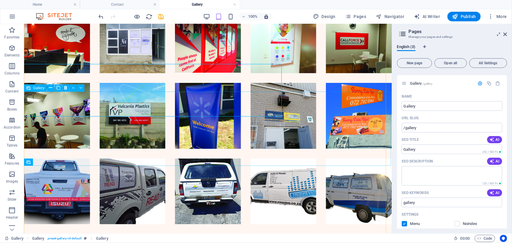
scroll to position [236, 0]
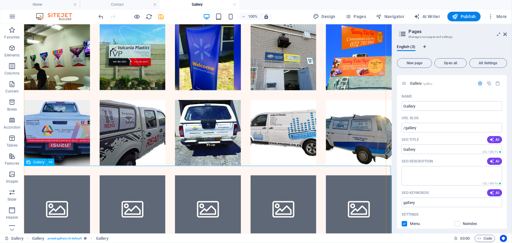
click at [51, 204] on li at bounding box center [57, 208] width 66 height 66
select select "4"
select select "px"
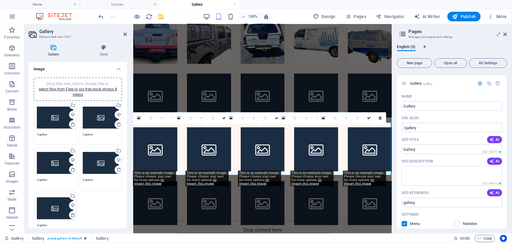
scroll to position [178, 0]
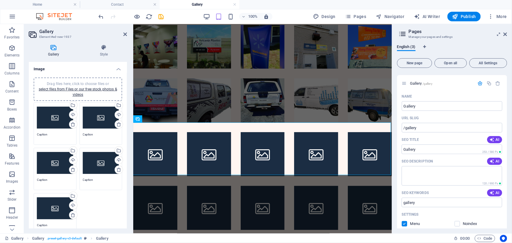
click at [53, 116] on div "Drag files here, click to choose files or select files from Files or our free s…" at bounding box center [55, 118] width 36 height 24
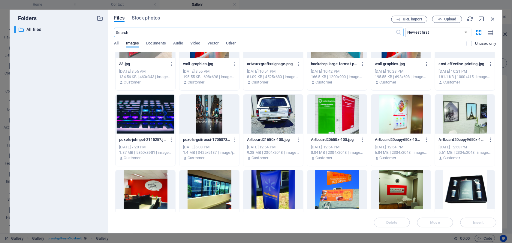
scroll to position [280, 0]
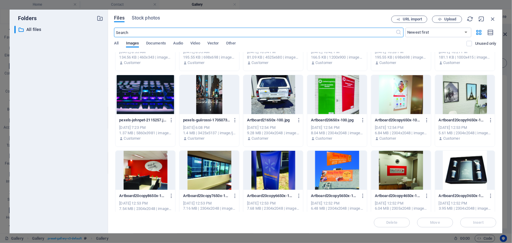
click at [458, 167] on div at bounding box center [465, 170] width 60 height 39
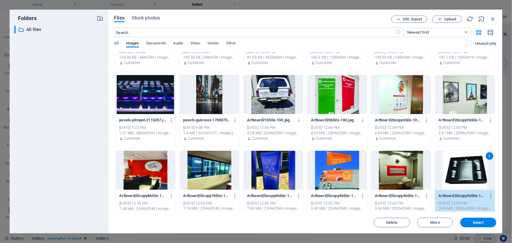
click at [458, 167] on div "1" at bounding box center [465, 170] width 60 height 39
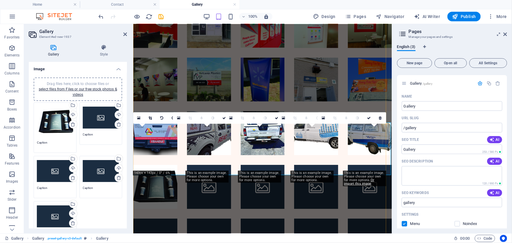
scroll to position [178, 0]
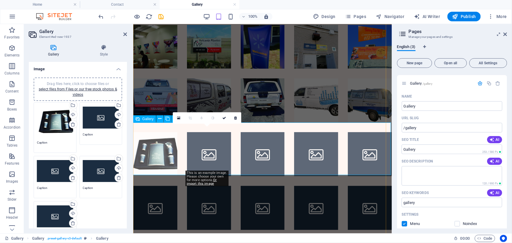
click at [212, 151] on li at bounding box center [209, 154] width 44 height 44
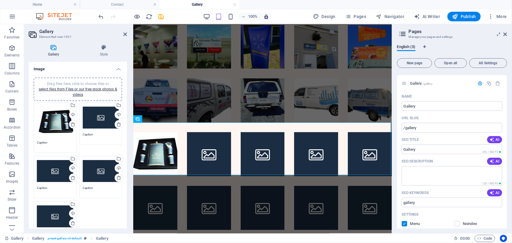
click at [101, 112] on div "Drag files here, click to choose files or select files from Files or our free s…" at bounding box center [101, 118] width 36 height 24
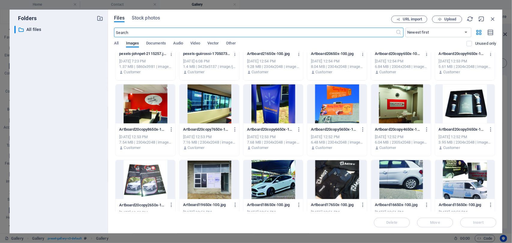
scroll to position [360, 0]
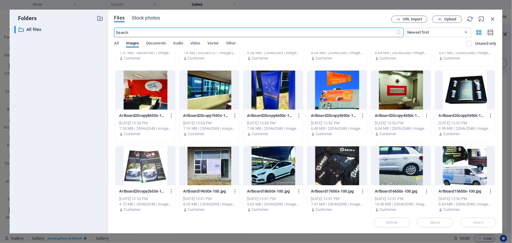
click at [272, 167] on div at bounding box center [273, 165] width 60 height 39
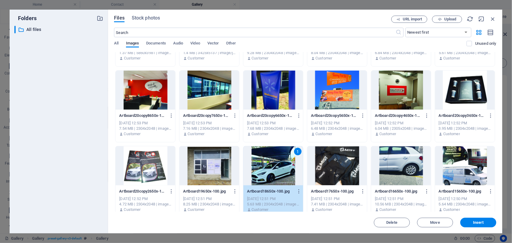
click at [272, 167] on div "1" at bounding box center [273, 165] width 60 height 39
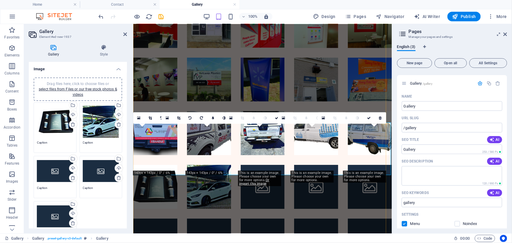
scroll to position [178, 0]
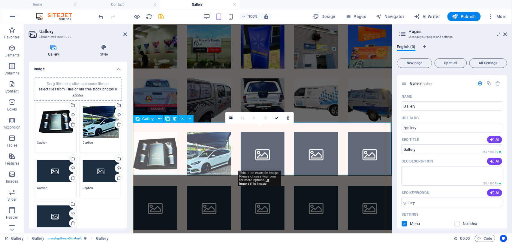
click at [261, 146] on li at bounding box center [262, 154] width 44 height 44
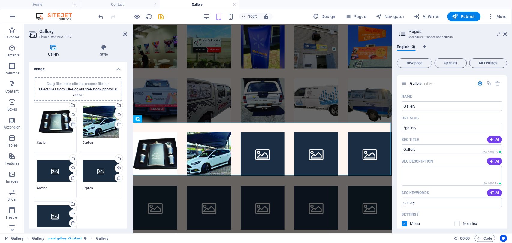
click at [71, 122] on icon at bounding box center [73, 124] width 5 height 5
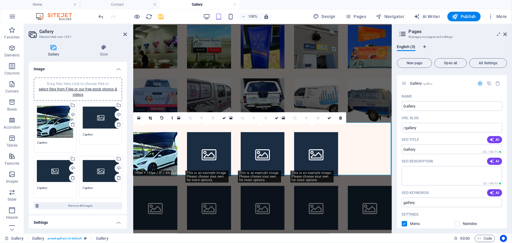
click at [100, 115] on div "Drag files here, click to choose files or select files from Files or our free s…" at bounding box center [101, 118] width 36 height 24
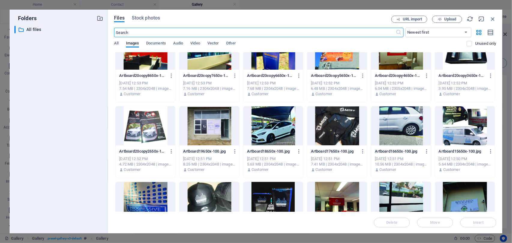
scroll to position [0, 0]
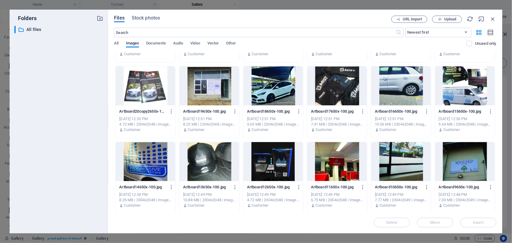
click at [411, 84] on div at bounding box center [401, 85] width 60 height 39
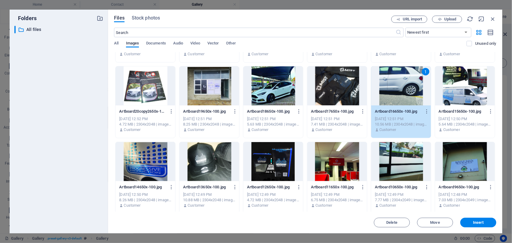
click at [411, 84] on div "1" at bounding box center [401, 85] width 60 height 39
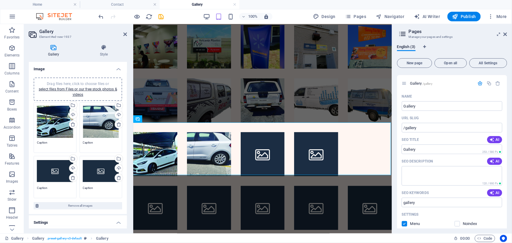
click at [53, 171] on div "Drag files here, click to choose files or select files from Files or our free s…" at bounding box center [55, 171] width 36 height 24
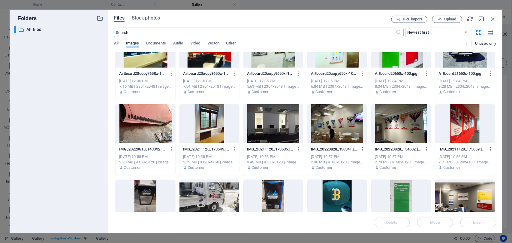
scroll to position [1120, 0]
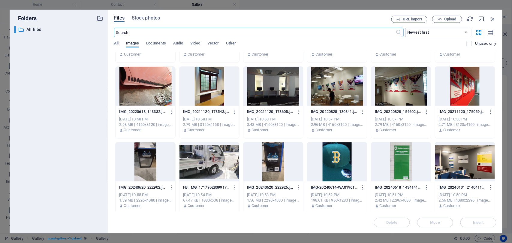
click at [212, 160] on div at bounding box center [209, 161] width 60 height 39
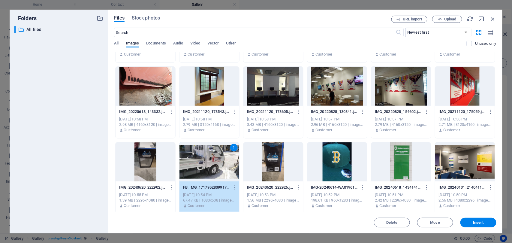
click at [212, 160] on div "1" at bounding box center [209, 161] width 60 height 39
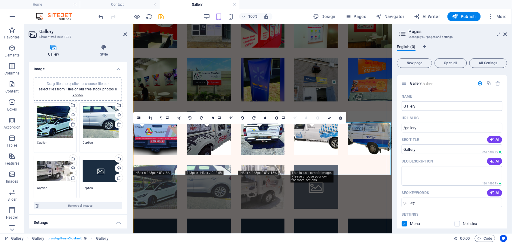
scroll to position [178, 0]
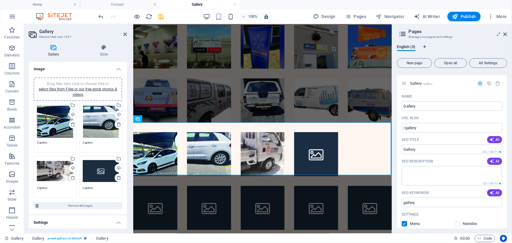
click at [96, 171] on div "Drag files here, click to choose files or select files from Files or our free s…" at bounding box center [101, 171] width 36 height 24
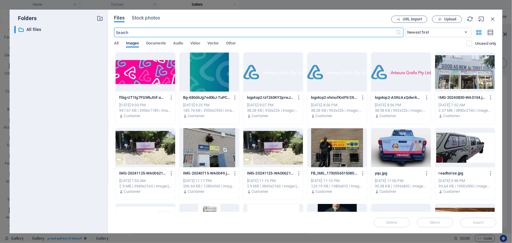
scroll to position [145, 0]
click at [411, 142] on div at bounding box center [401, 147] width 60 height 39
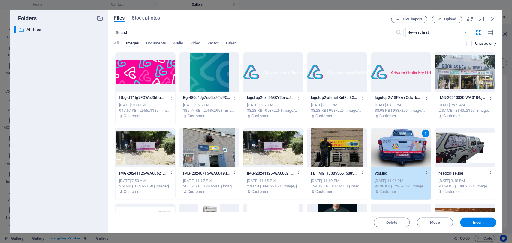
click at [453, 143] on div at bounding box center [465, 147] width 60 height 39
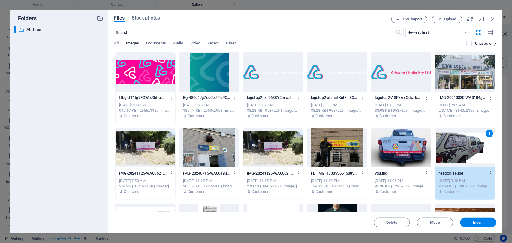
click at [453, 143] on div "1" at bounding box center [465, 147] width 60 height 39
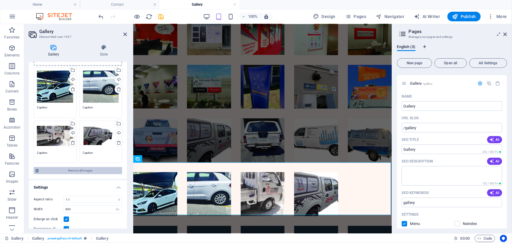
scroll to position [0, 0]
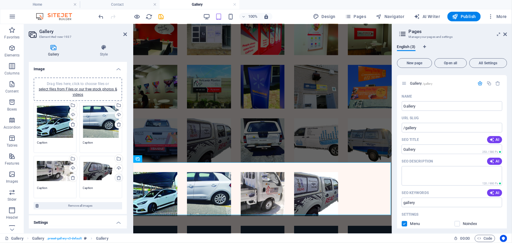
click at [118, 176] on icon at bounding box center [118, 177] width 5 height 5
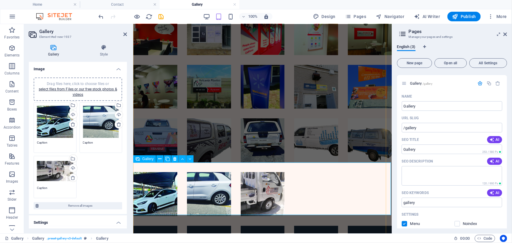
click at [317, 186] on div at bounding box center [262, 194] width 268 height 54
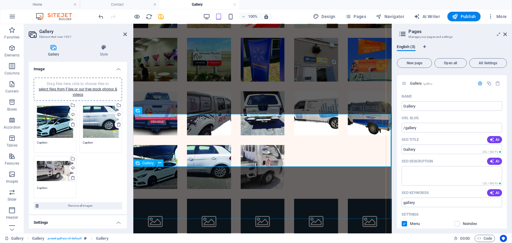
scroll to position [218, 0]
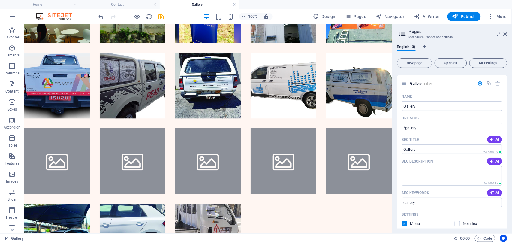
drag, startPoint x: 208, startPoint y: 158, endPoint x: 300, endPoint y: 205, distance: 104.0
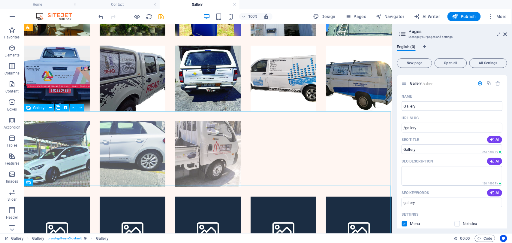
click at [228, 139] on li at bounding box center [208, 154] width 66 height 66
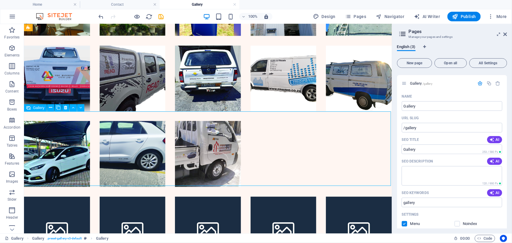
click at [277, 134] on div at bounding box center [208, 154] width 378 height 76
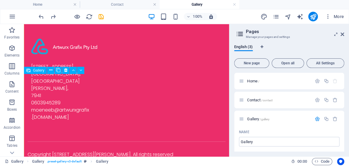
scroll to position [213, 0]
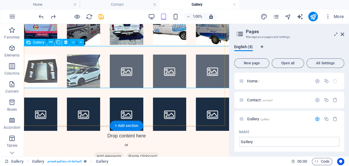
click at [123, 73] on li at bounding box center [126, 70] width 33 height 33
select select "4"
select select "px"
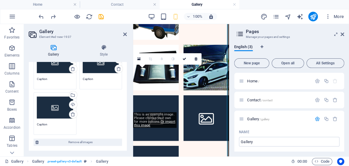
scroll to position [82, 0]
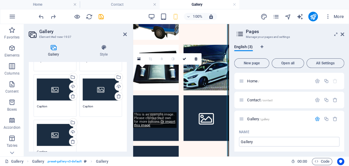
click at [60, 90] on div "Drag files here, click to choose files or select files from Files or our free s…" at bounding box center [55, 89] width 36 height 24
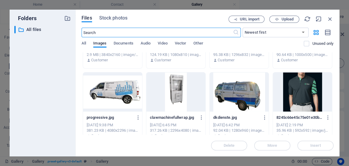
scroll to position [245, 0]
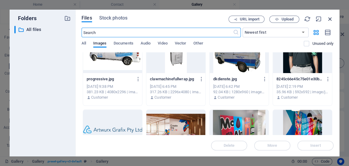
click at [330, 20] on icon "button" at bounding box center [330, 19] width 7 height 7
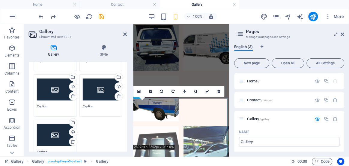
scroll to position [575, 0]
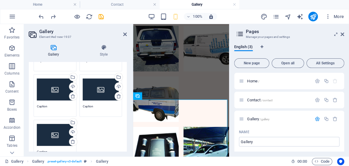
click at [122, 34] on h2 "Gallery" at bounding box center [83, 31] width 88 height 5
click at [126, 35] on icon at bounding box center [125, 34] width 4 height 5
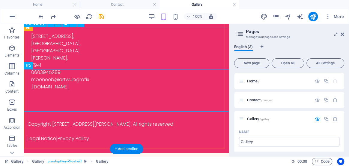
scroll to position [190, 0]
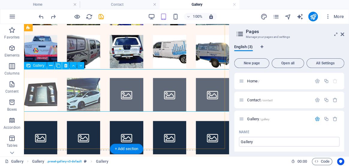
click at [130, 93] on li at bounding box center [126, 94] width 33 height 33
select select "4"
select select "px"
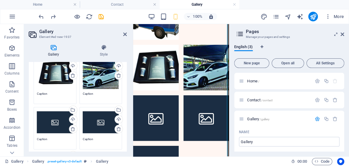
scroll to position [82, 0]
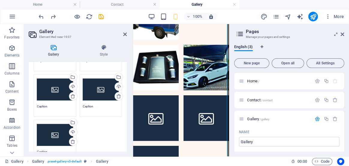
click at [55, 93] on div "Drag files here, click to choose files or select files from Files or our free s…" at bounding box center [55, 89] width 36 height 24
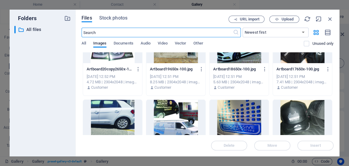
scroll to position [736, 0]
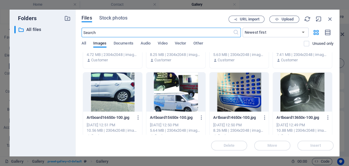
click at [123, 89] on div at bounding box center [112, 91] width 59 height 39
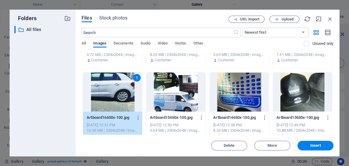
click at [123, 89] on div "1" at bounding box center [112, 91] width 59 height 39
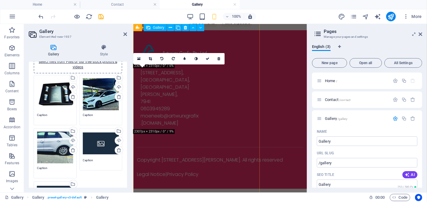
scroll to position [142, 0]
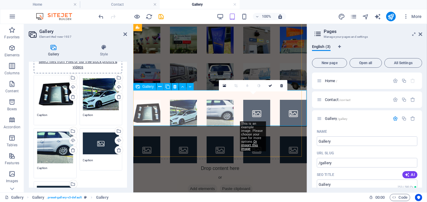
click at [263, 109] on li at bounding box center [256, 113] width 27 height 27
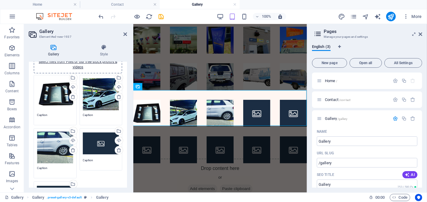
click at [97, 149] on div "Drag files here, click to choose files or select files from Files or our free s…" at bounding box center [101, 144] width 36 height 24
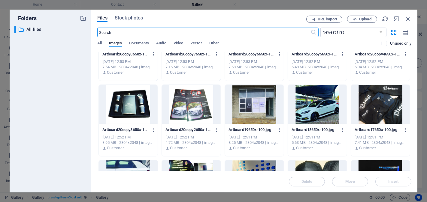
scroll to position [533, 0]
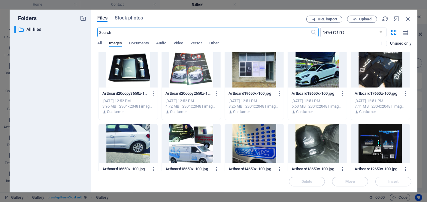
click at [384, 75] on div at bounding box center [380, 68] width 59 height 39
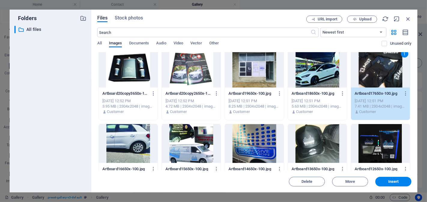
click at [384, 75] on div "1" at bounding box center [380, 68] width 59 height 39
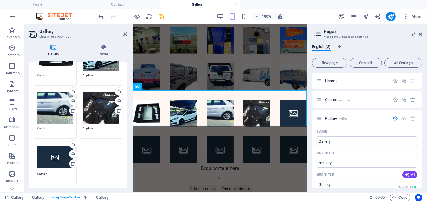
scroll to position [94, 0]
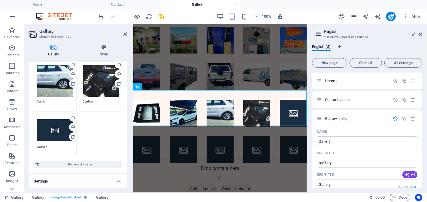
click at [51, 125] on div "Drag files here, click to choose files or select files from Files or our free s…" at bounding box center [55, 130] width 36 height 24
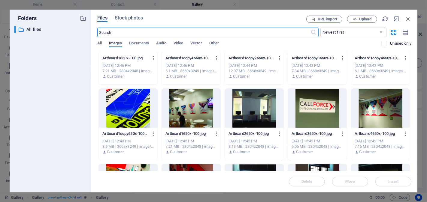
scroll to position [934, 0]
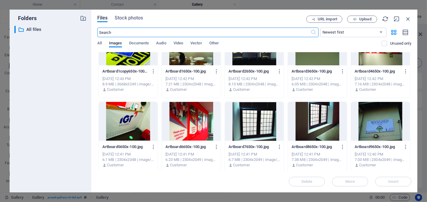
click at [127, 121] on div at bounding box center [128, 121] width 59 height 39
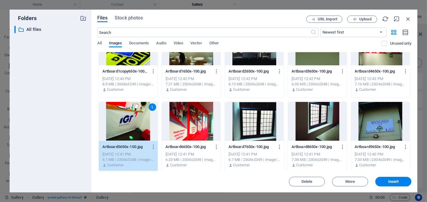
click at [127, 121] on div "1" at bounding box center [128, 121] width 59 height 39
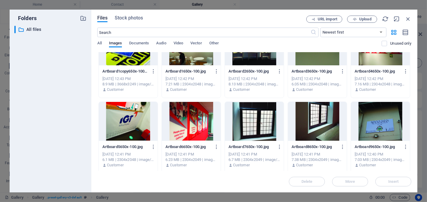
click at [131, 118] on div at bounding box center [128, 121] width 59 height 39
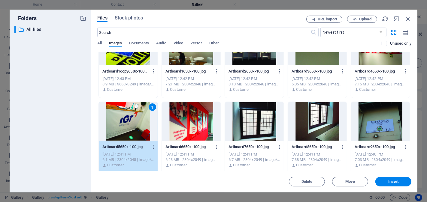
click at [131, 118] on div "1" at bounding box center [128, 121] width 59 height 39
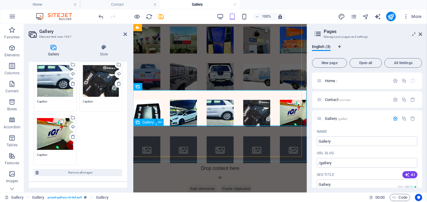
click at [153, 136] on li at bounding box center [146, 149] width 27 height 27
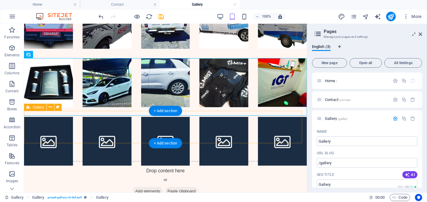
scroll to position [319, 0]
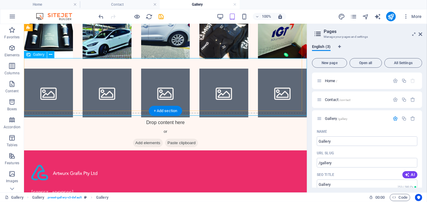
click at [53, 85] on li at bounding box center [48, 92] width 49 height 49
select select "4"
select select "px"
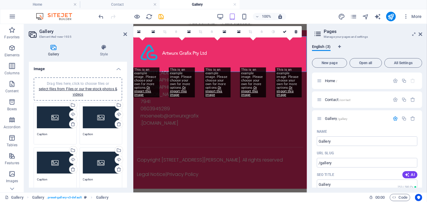
scroll to position [232, 0]
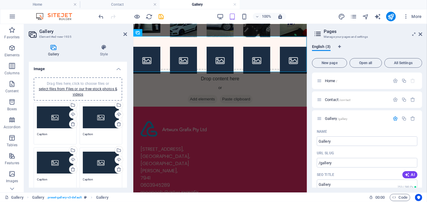
click at [60, 115] on div "Drag files here, click to choose files or select files from Files or our free s…" at bounding box center [55, 118] width 36 height 24
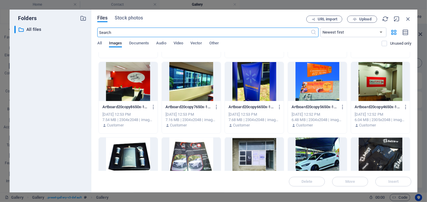
scroll to position [467, 0]
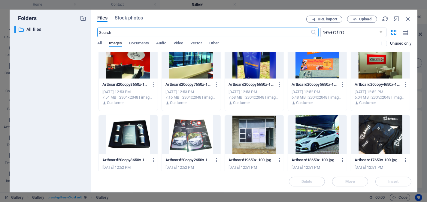
click at [205, 63] on div at bounding box center [191, 59] width 59 height 39
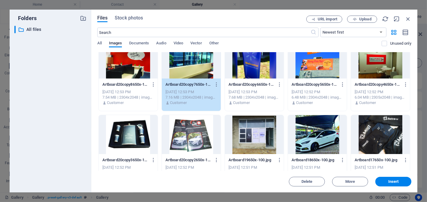
click at [205, 63] on div "1" at bounding box center [191, 59] width 59 height 39
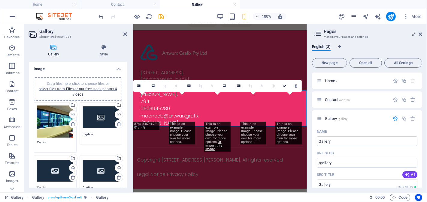
scroll to position [177, 0]
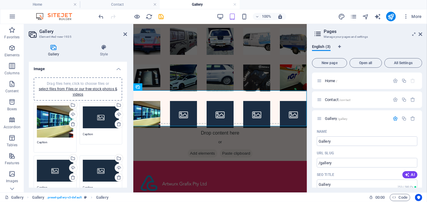
click at [98, 119] on div "Drag files here, click to choose files or select files from Files or our free s…" at bounding box center [101, 118] width 36 height 24
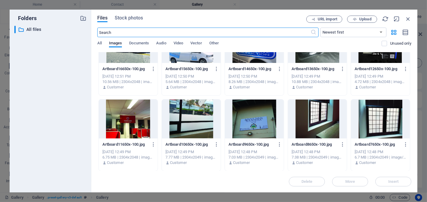
scroll to position [600, 0]
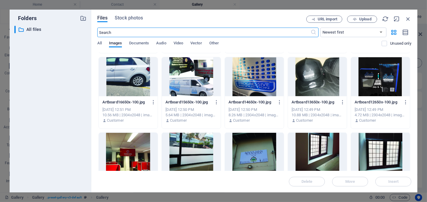
click at [380, 85] on div at bounding box center [380, 76] width 59 height 39
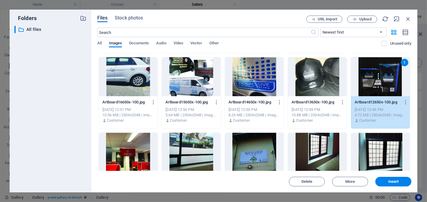
click at [380, 85] on div "1" at bounding box center [380, 76] width 59 height 39
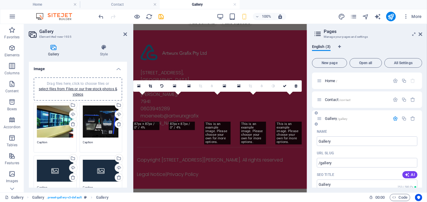
scroll to position [177, 0]
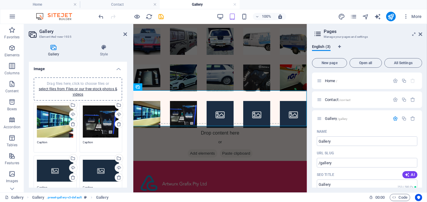
click at [45, 165] on div "Drag files here, click to choose files or select files from Files or our free s…" at bounding box center [55, 171] width 36 height 24
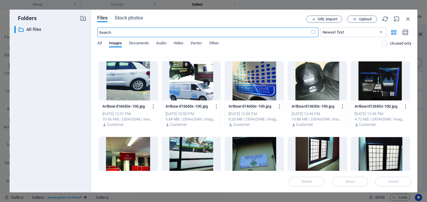
scroll to position [634, 0]
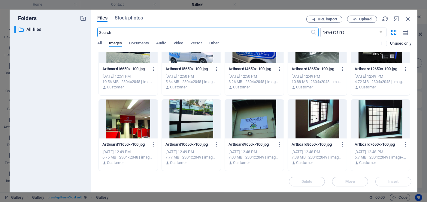
click at [189, 122] on div at bounding box center [191, 119] width 59 height 39
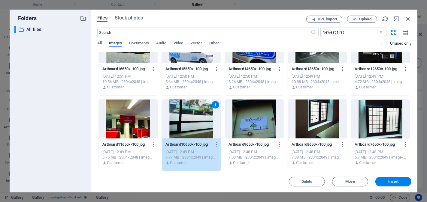
click at [189, 122] on div "1" at bounding box center [191, 119] width 59 height 39
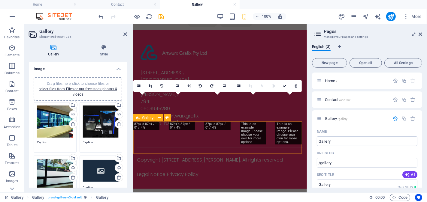
scroll to position [177, 0]
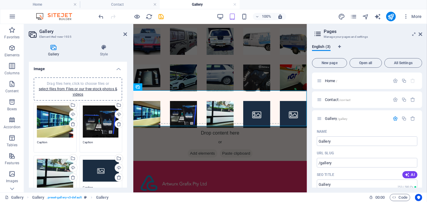
click at [90, 166] on div "Drag files here, click to choose files or select files from Files or our free s…" at bounding box center [101, 171] width 36 height 24
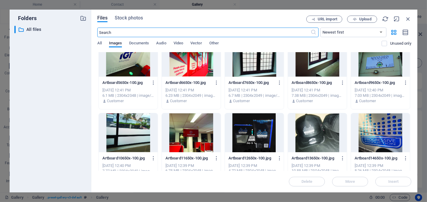
scroll to position [998, 0]
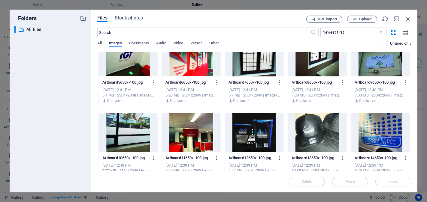
click at [311, 135] on div at bounding box center [317, 132] width 59 height 39
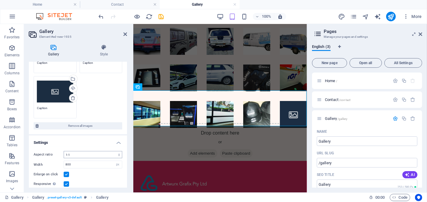
scroll to position [133, 0]
click at [53, 80] on div "Drag files here, click to choose files or select files from Files or our free s…" at bounding box center [55, 91] width 36 height 24
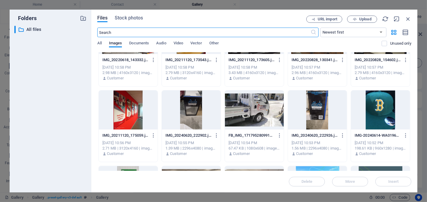
scroll to position [1399, 0]
click at [381, 110] on div at bounding box center [380, 110] width 59 height 39
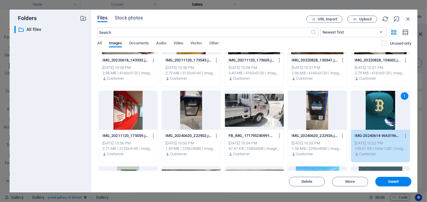
click at [381, 110] on div "1" at bounding box center [380, 110] width 59 height 39
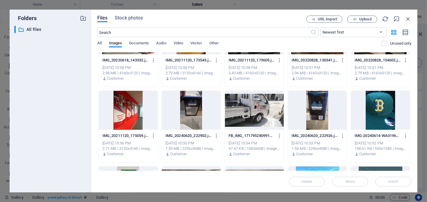
click at [381, 110] on div at bounding box center [380, 110] width 59 height 39
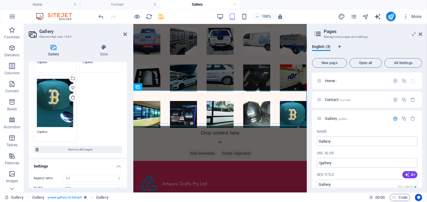
scroll to position [189, 0]
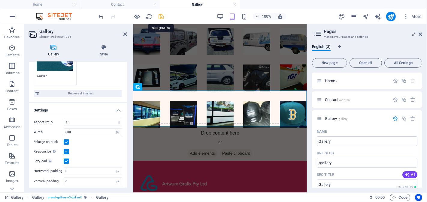
drag, startPoint x: 161, startPoint y: 14, endPoint x: 265, endPoint y: 47, distance: 109.6
click at [161, 14] on icon "save" at bounding box center [161, 16] width 7 height 7
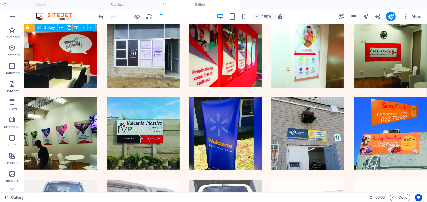
scroll to position [329, 0]
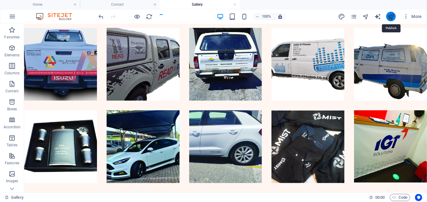
click at [391, 14] on icon "publish" at bounding box center [390, 16] width 7 height 7
